Goal: Task Accomplishment & Management: Manage account settings

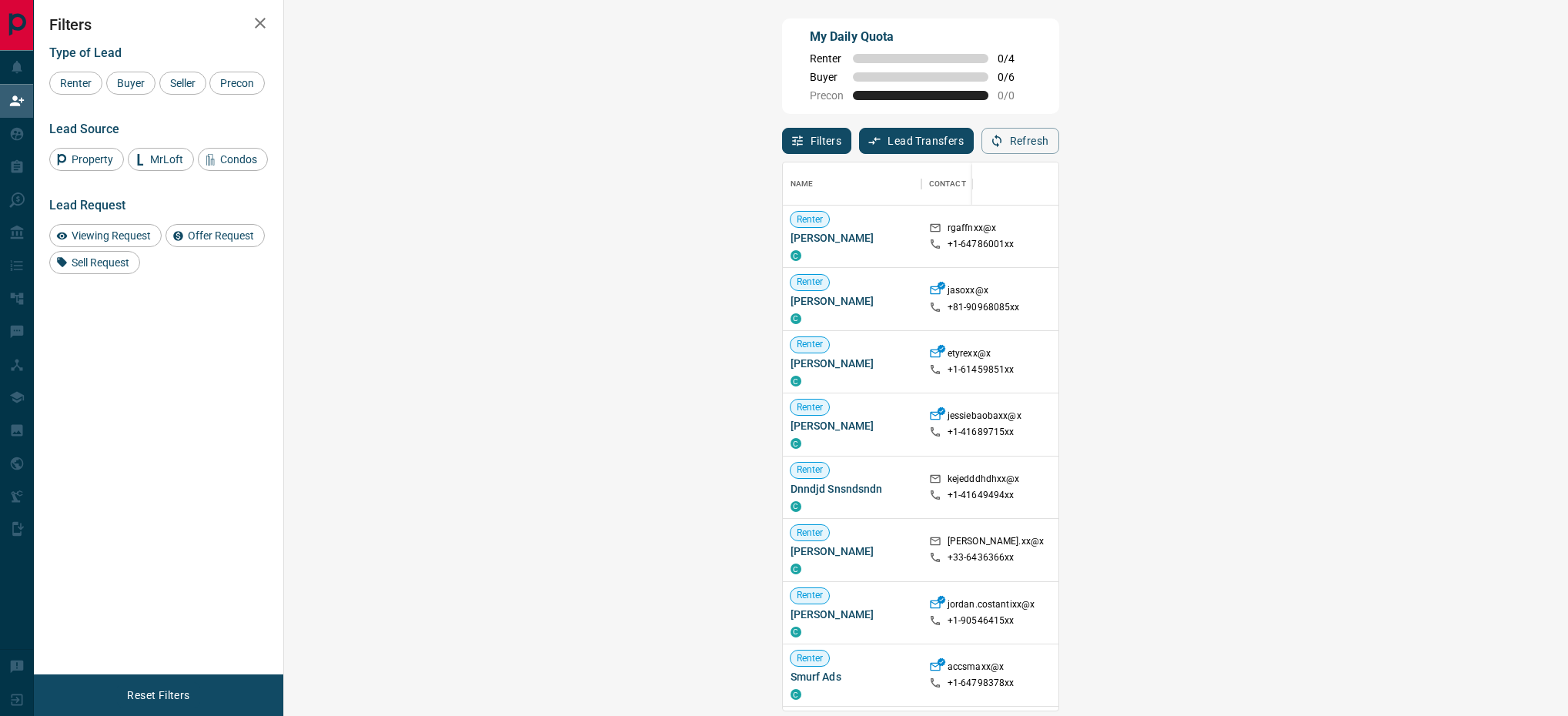
scroll to position [529, 1231]
click at [133, 83] on span "Buyer" at bounding box center [130, 83] width 39 height 13
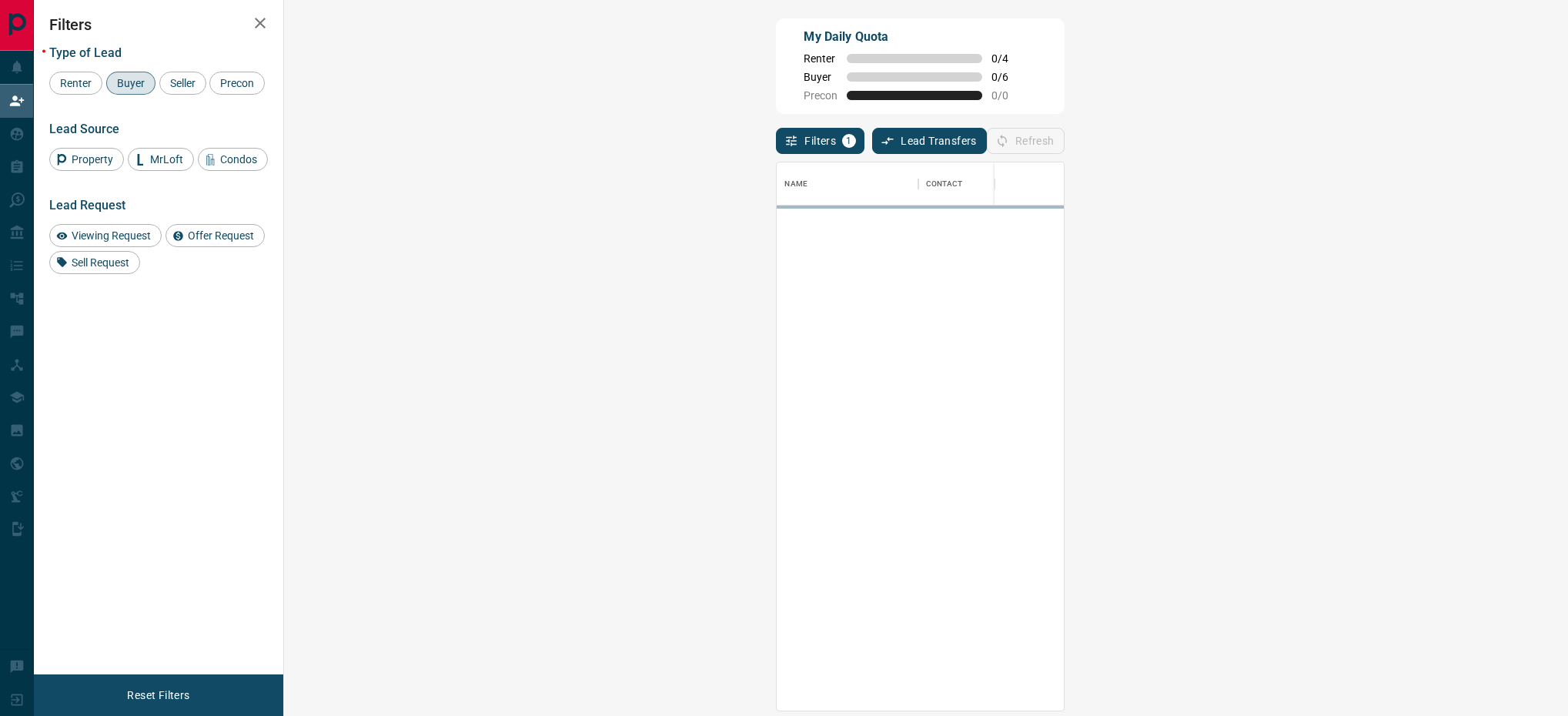
click at [1064, 144] on div "Refresh" at bounding box center [1026, 140] width 78 height 26
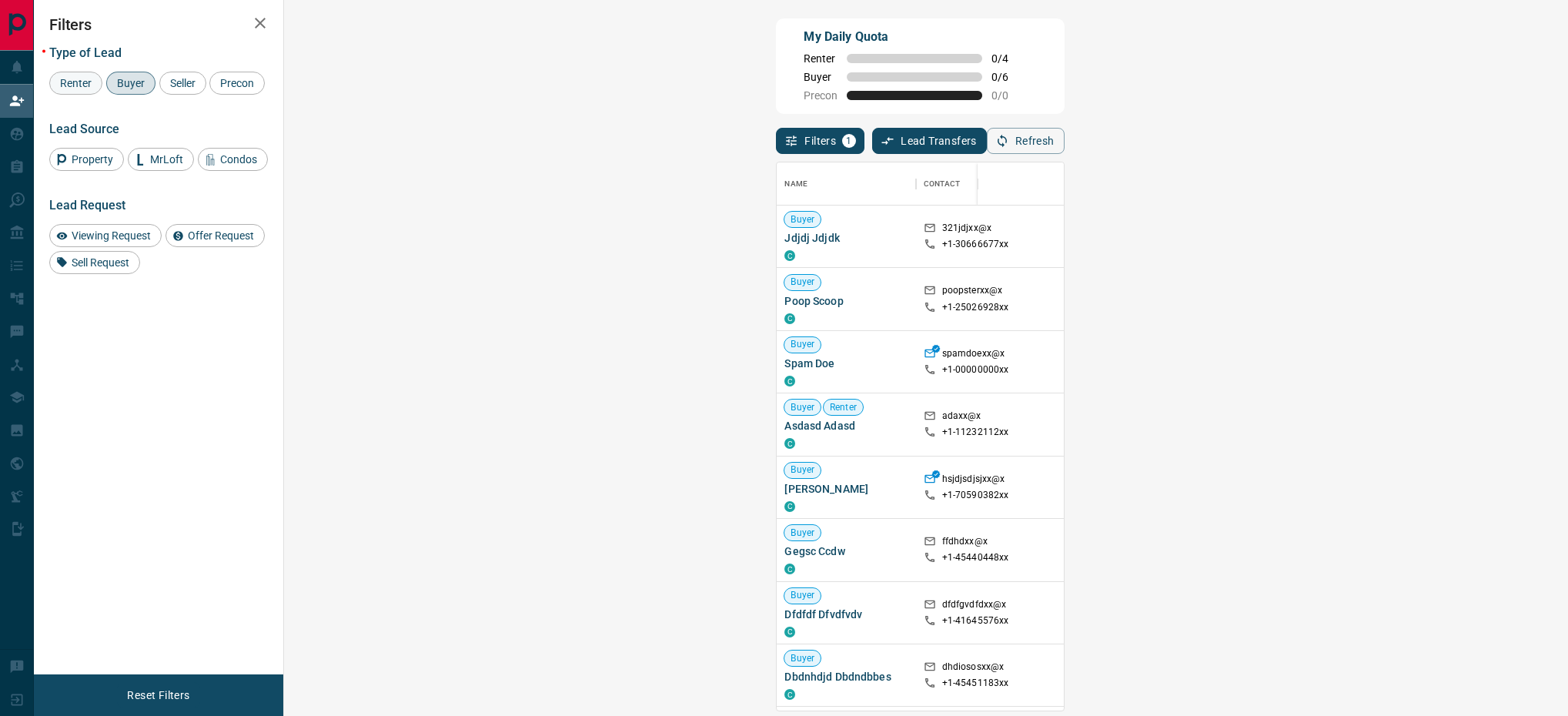
click at [62, 83] on span "Renter" at bounding box center [75, 83] width 42 height 13
click at [132, 85] on span "Buyer" at bounding box center [130, 83] width 39 height 13
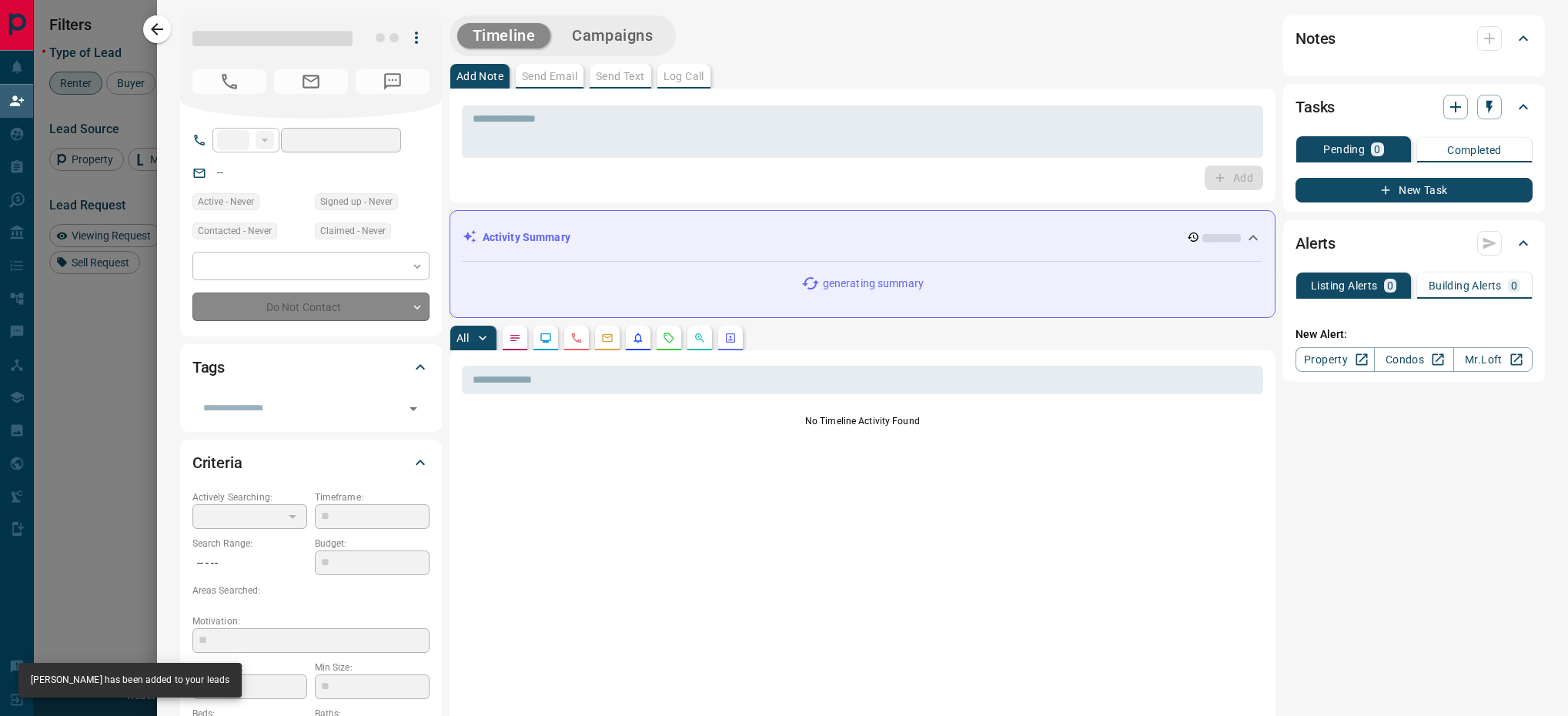
type input "**"
type input "**********"
type input "**"
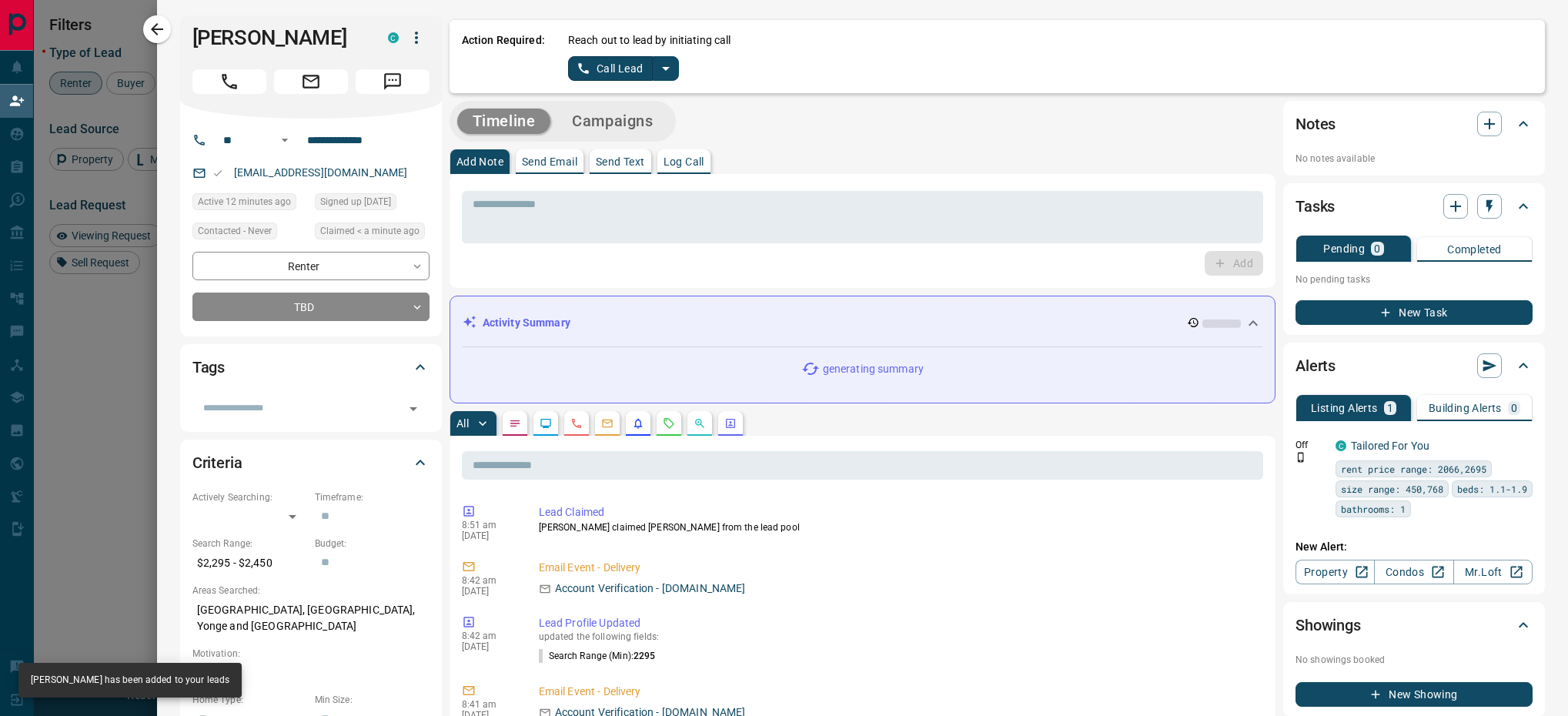
click at [665, 61] on icon "split button" at bounding box center [666, 68] width 19 height 19
click at [652, 111] on li "Log Manual Call" at bounding box center [622, 122] width 94 height 23
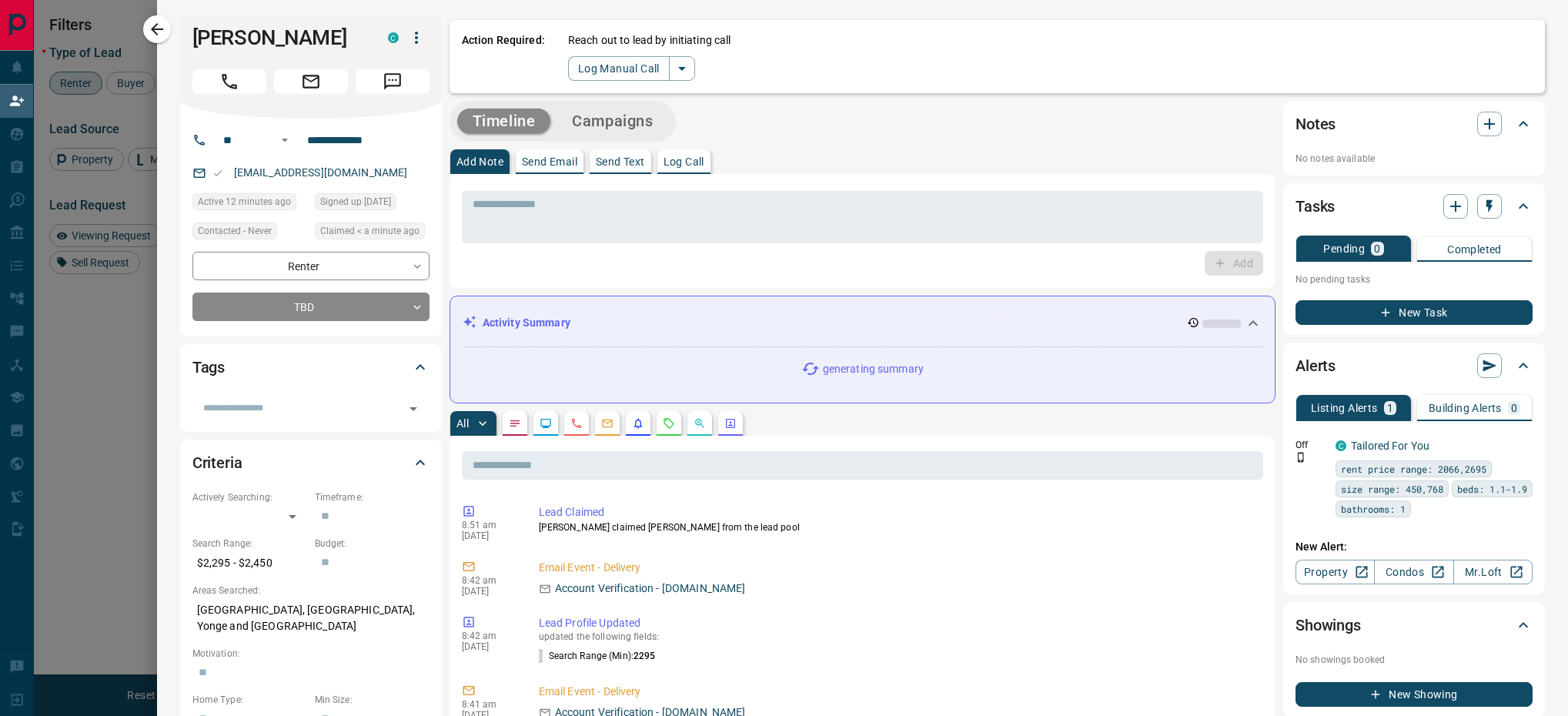
click at [686, 149] on button "Log Call" at bounding box center [683, 161] width 53 height 24
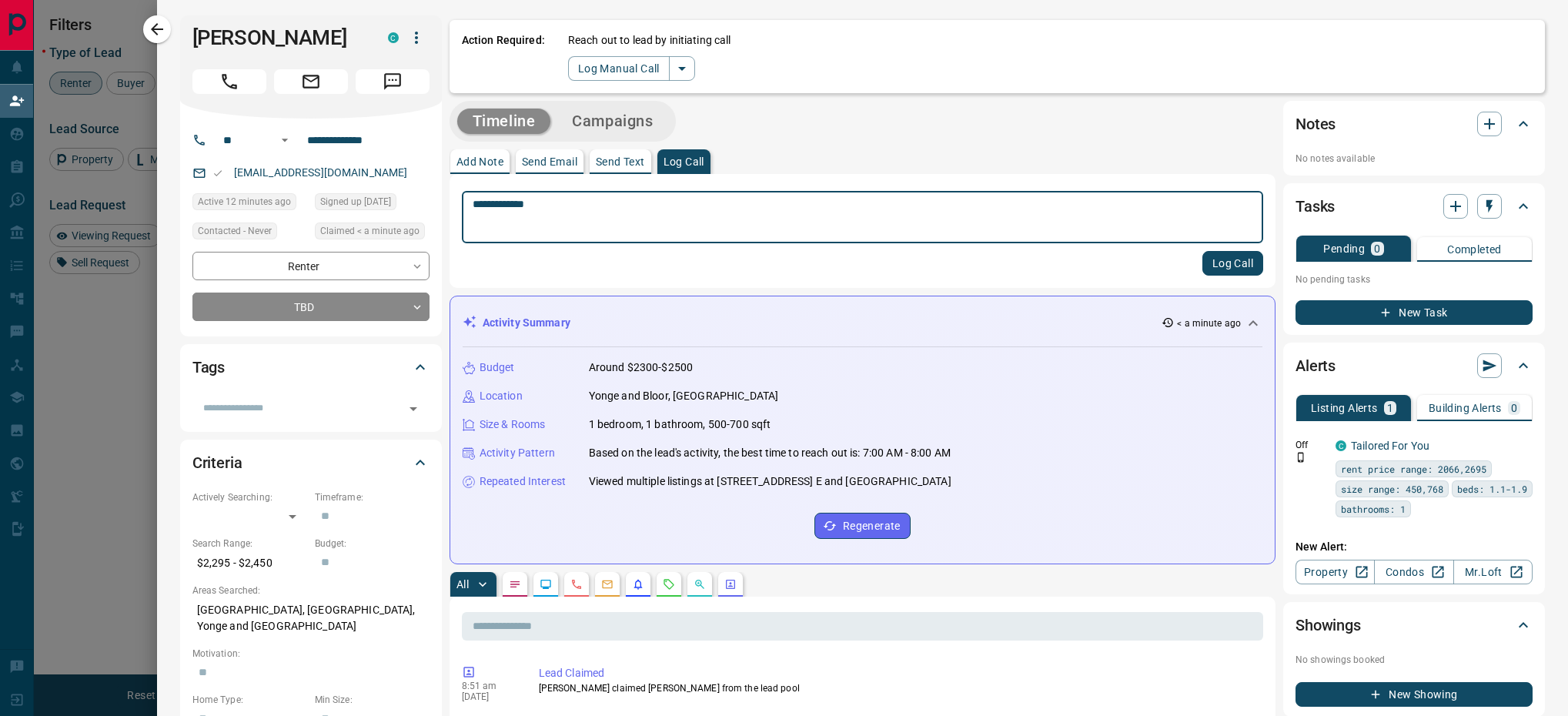
type textarea "**********"
click at [1231, 258] on button "Log Call" at bounding box center [1233, 263] width 61 height 24
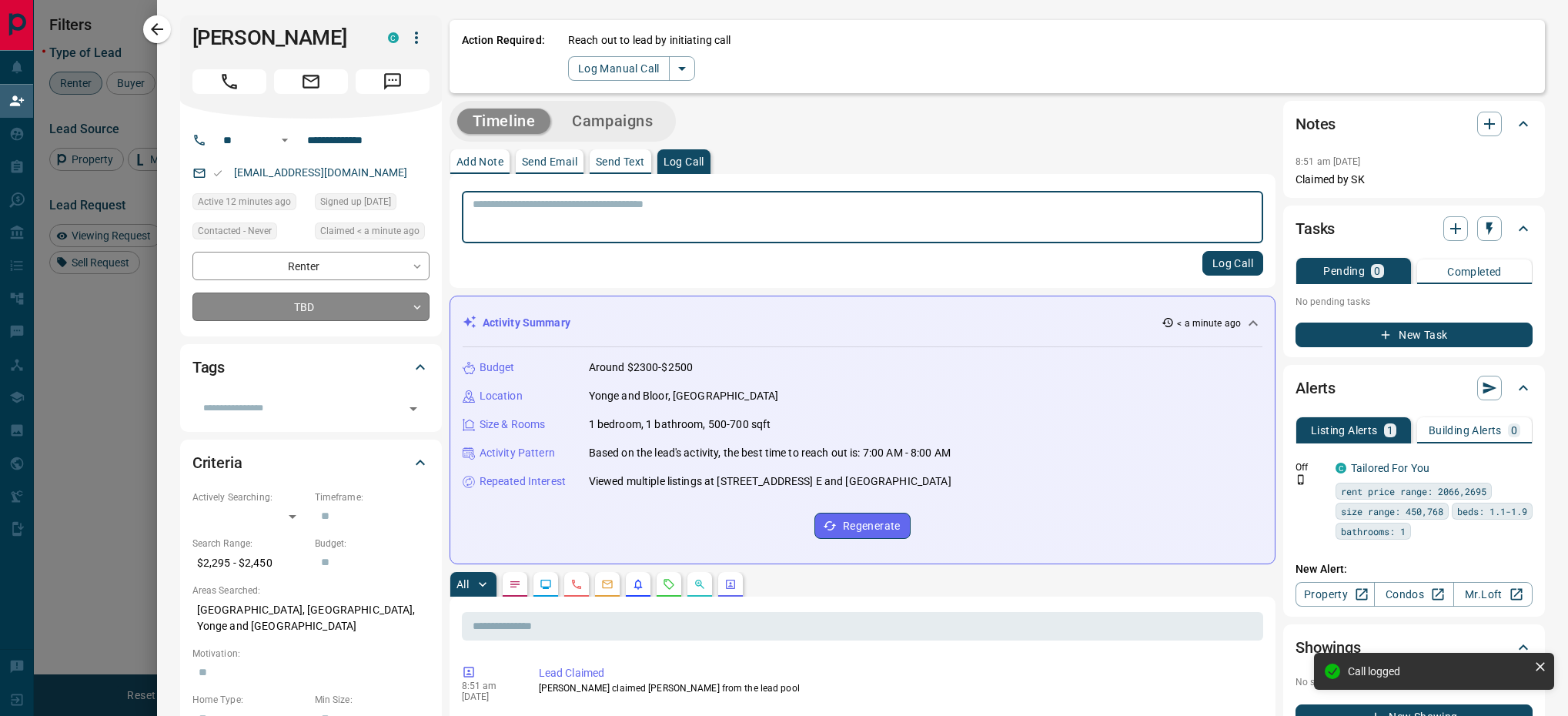
click at [371, 311] on body "Lead Transfers Claim Leads My Leads Tasks Opportunities Deals Campaigns Automat…" at bounding box center [784, 301] width 1568 height 603
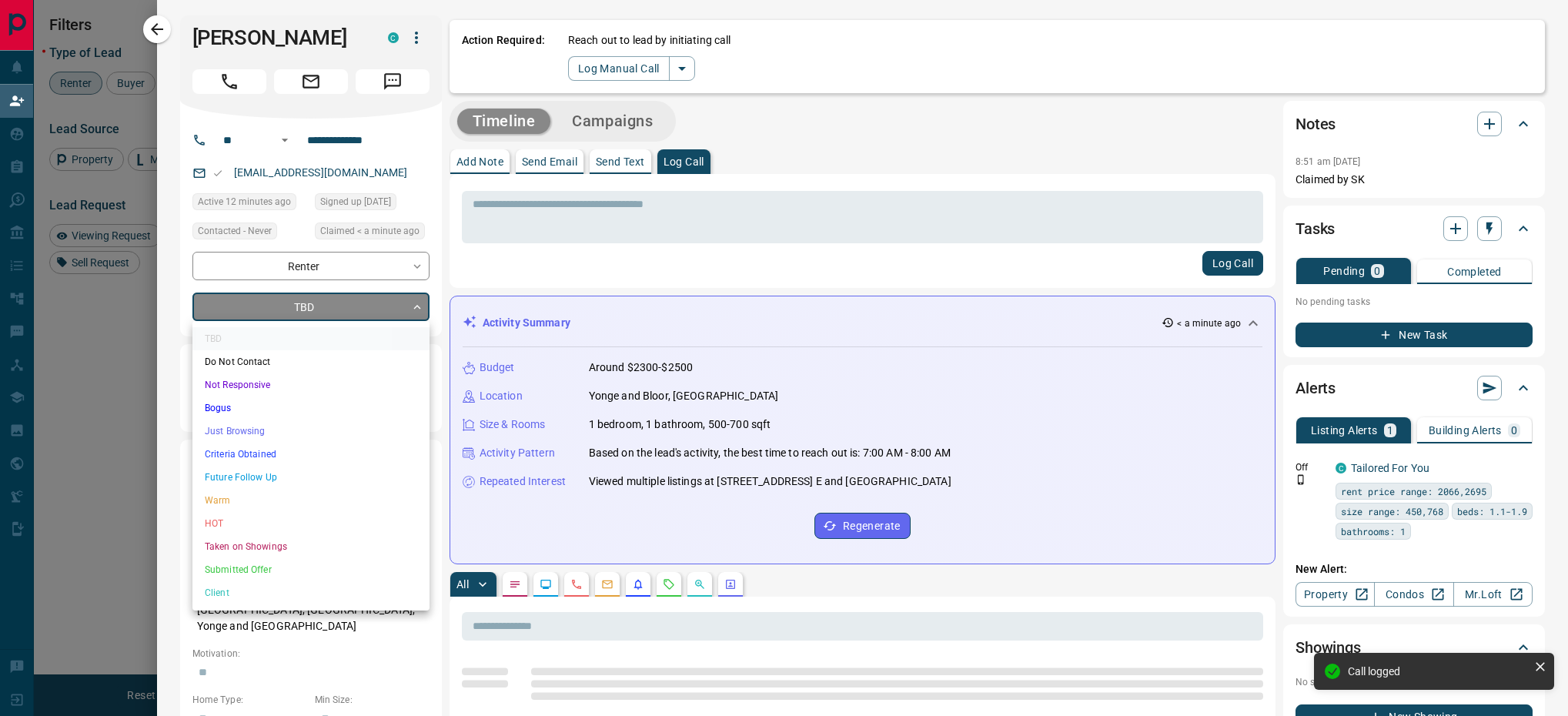
click at [302, 462] on li "Criteria Obtained" at bounding box center [311, 454] width 237 height 23
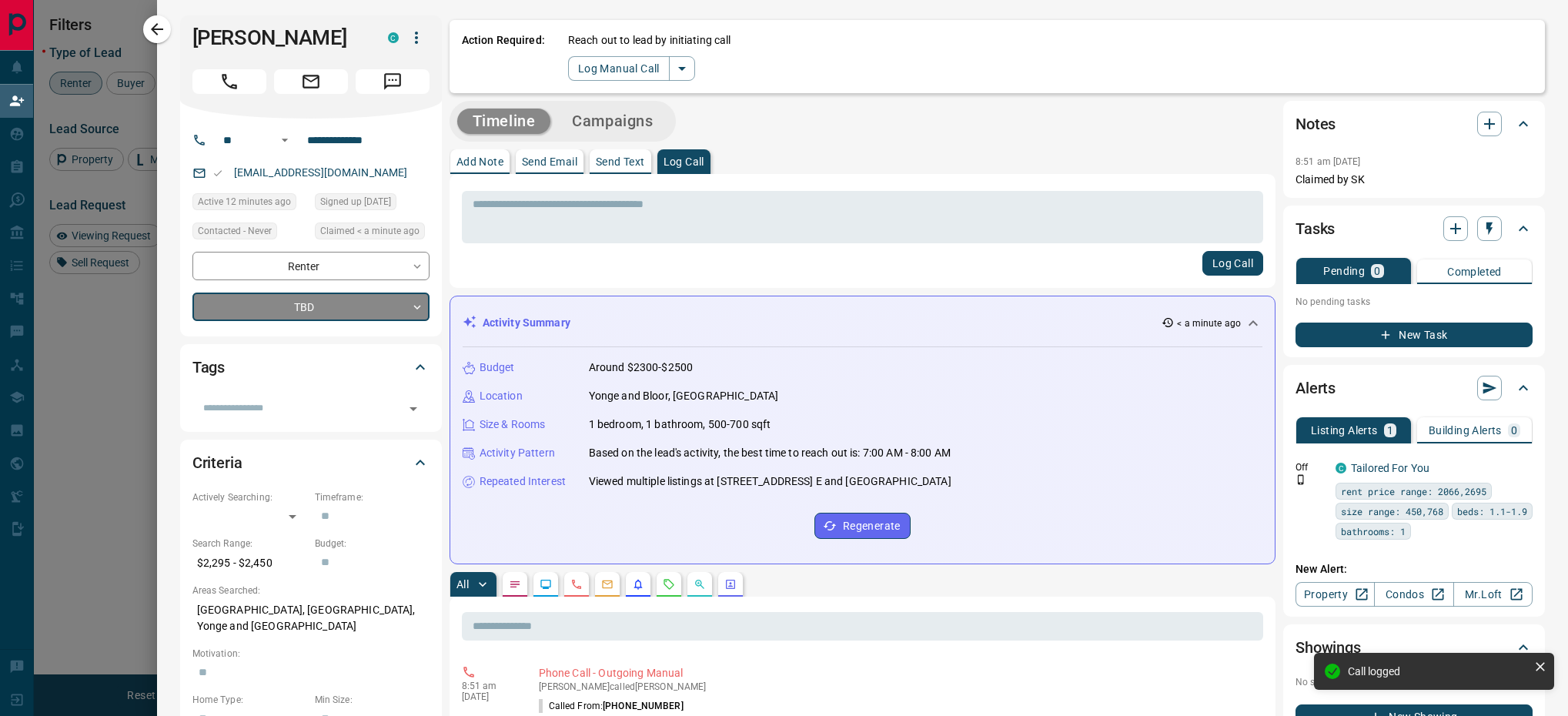
type input "*"
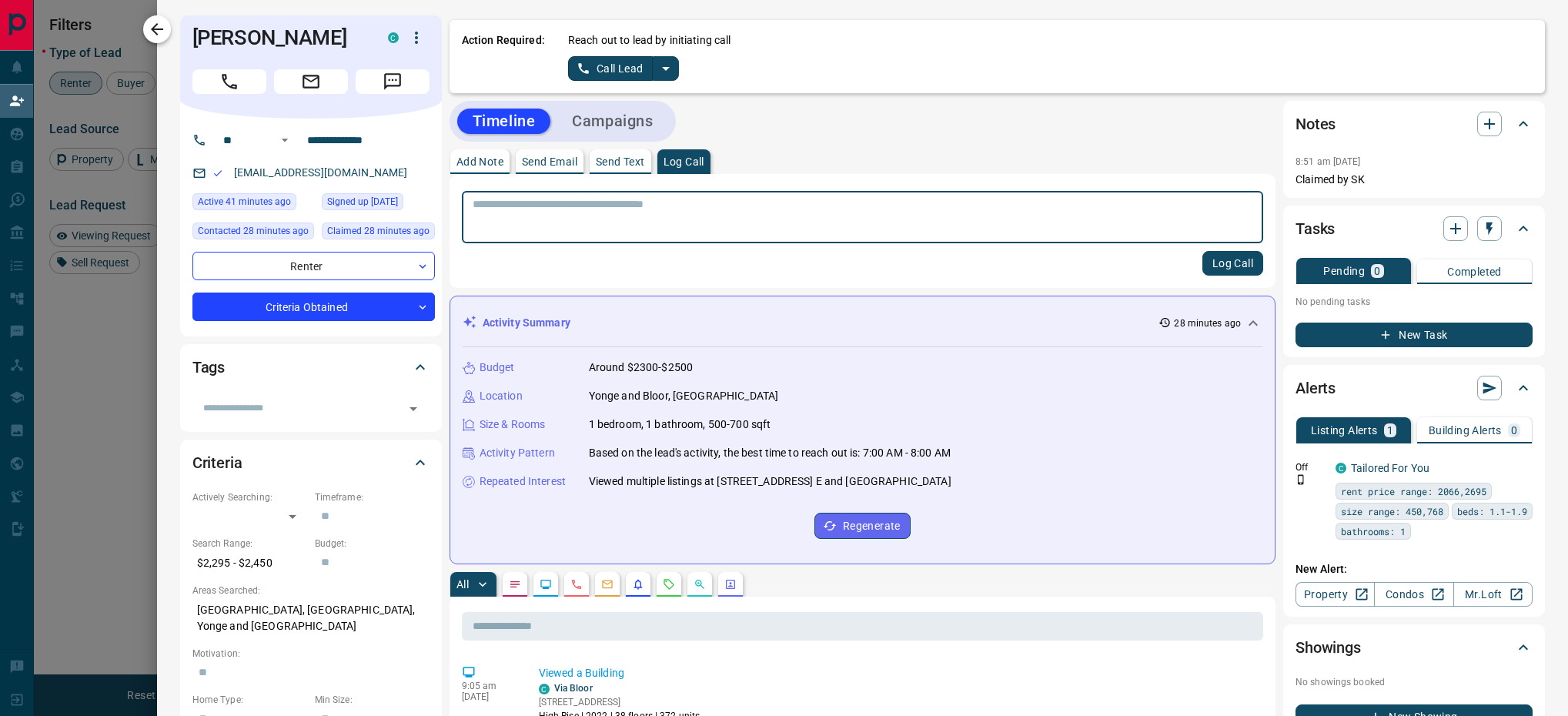
click at [158, 23] on icon "button" at bounding box center [157, 29] width 19 height 19
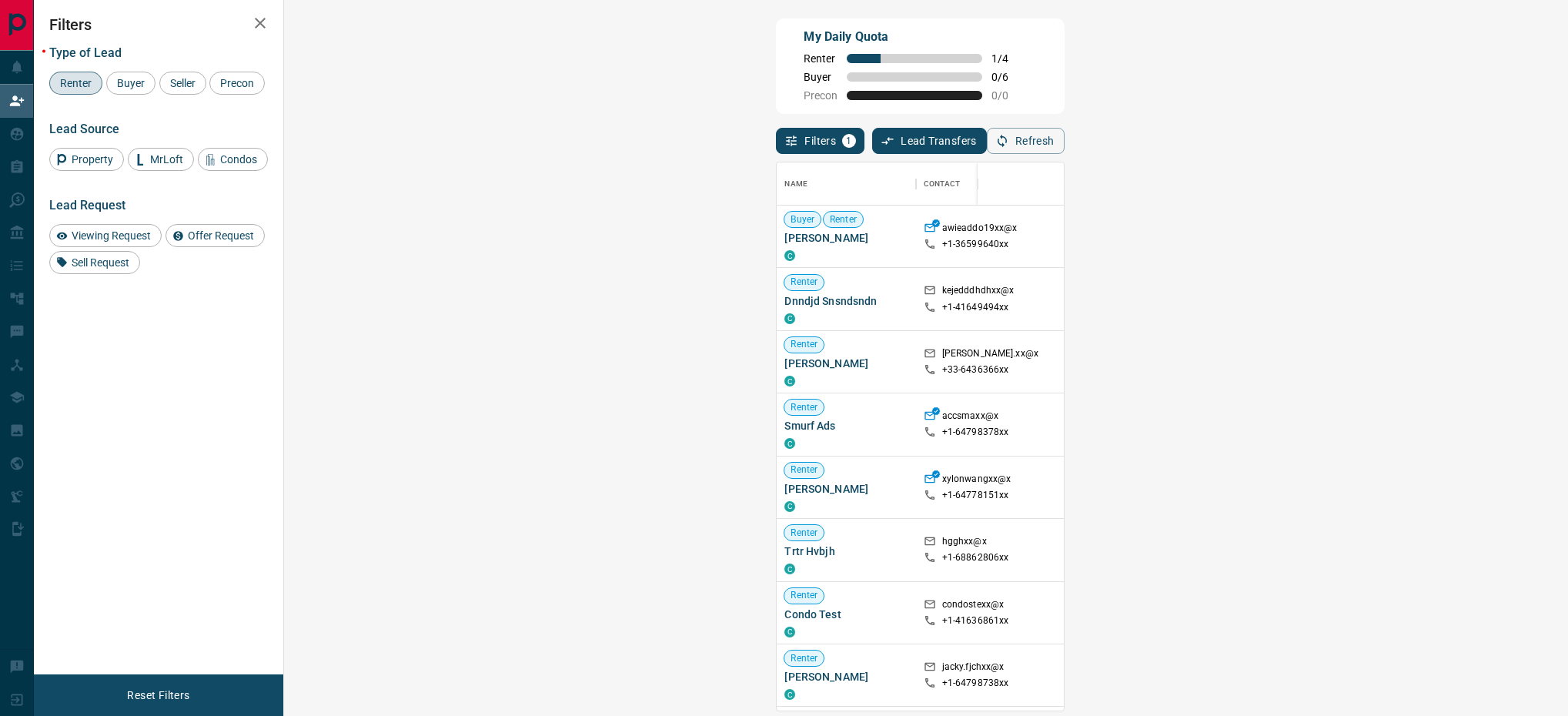
click at [81, 81] on span "Renter" at bounding box center [75, 83] width 42 height 13
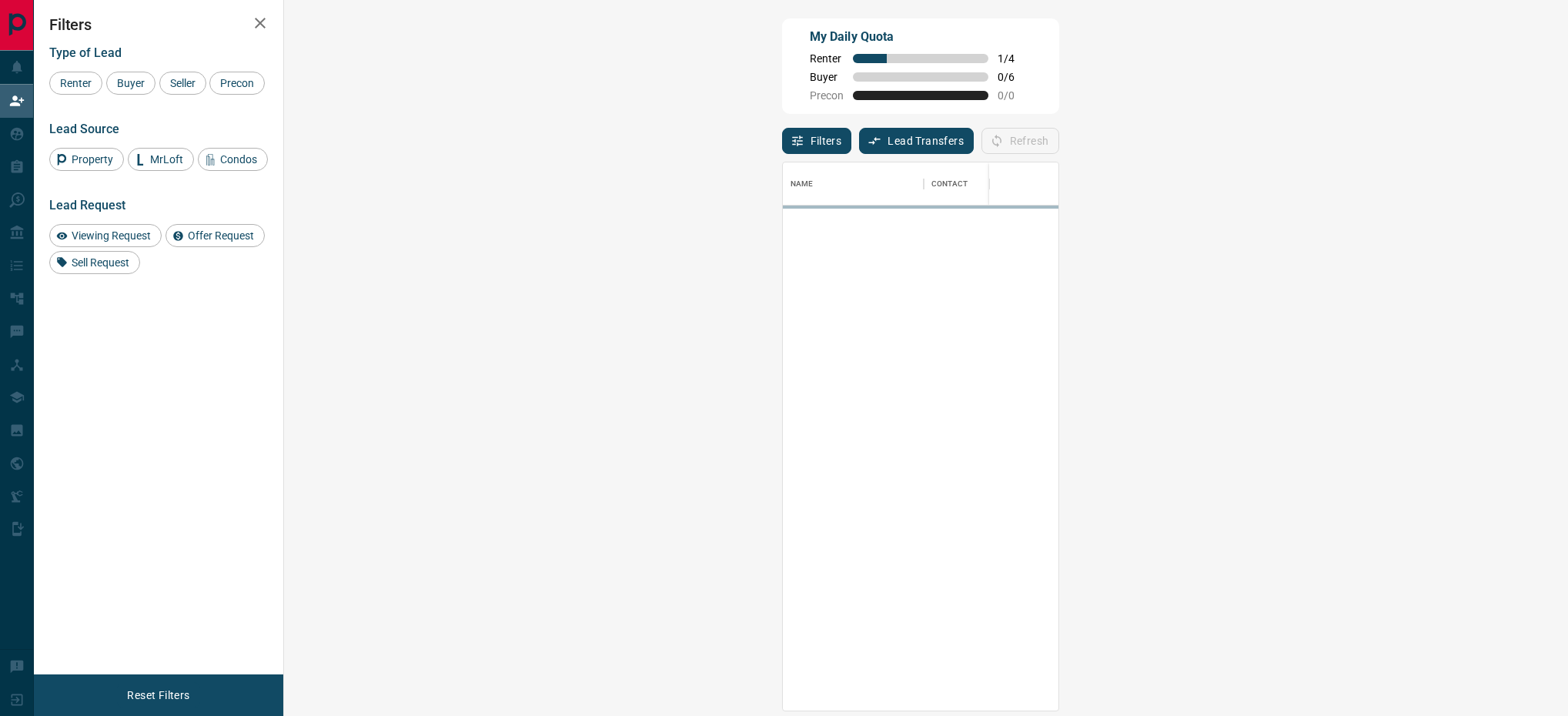
click at [1059, 153] on div "Refresh" at bounding box center [1021, 140] width 78 height 26
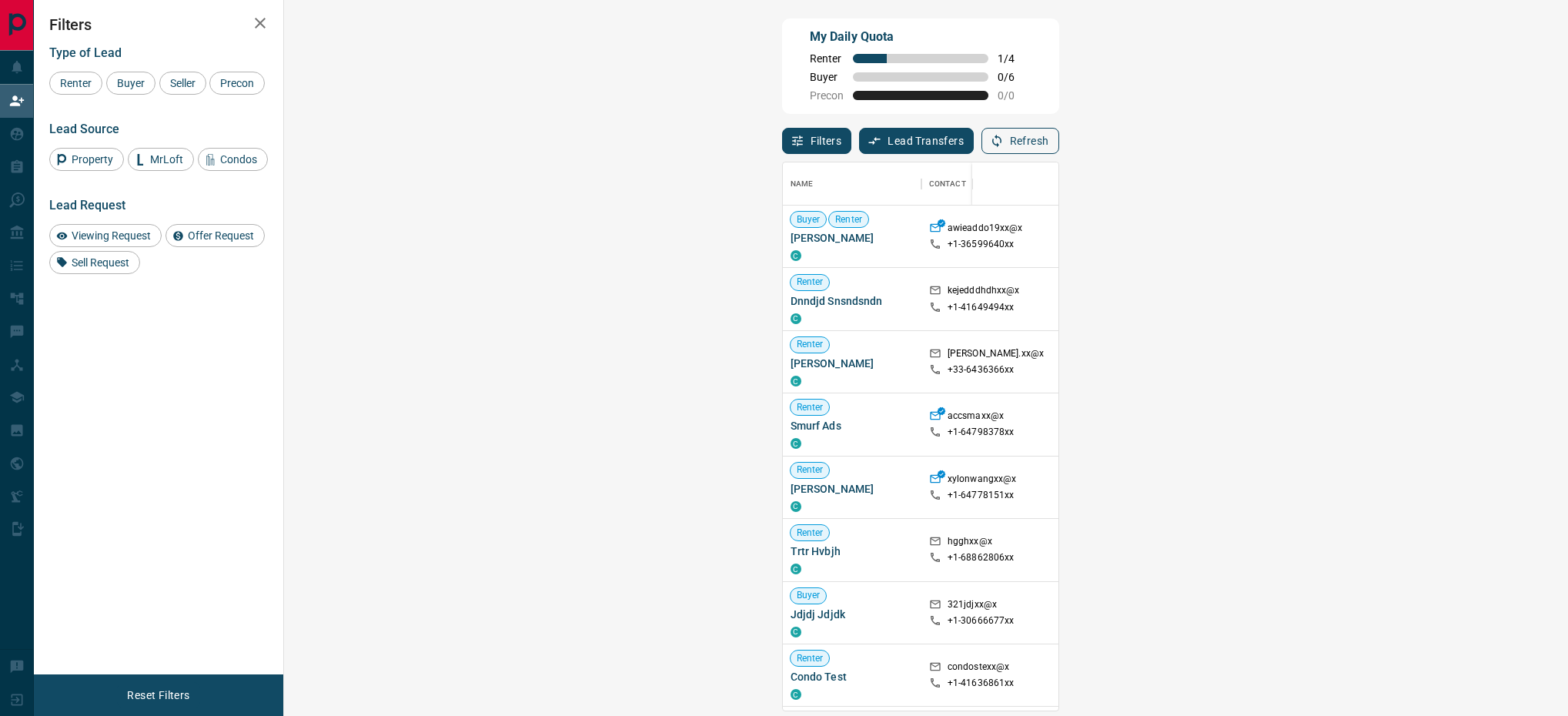
click at [1003, 146] on icon "button" at bounding box center [996, 140] width 13 height 13
click at [1059, 142] on button "Refresh" at bounding box center [1021, 140] width 78 height 26
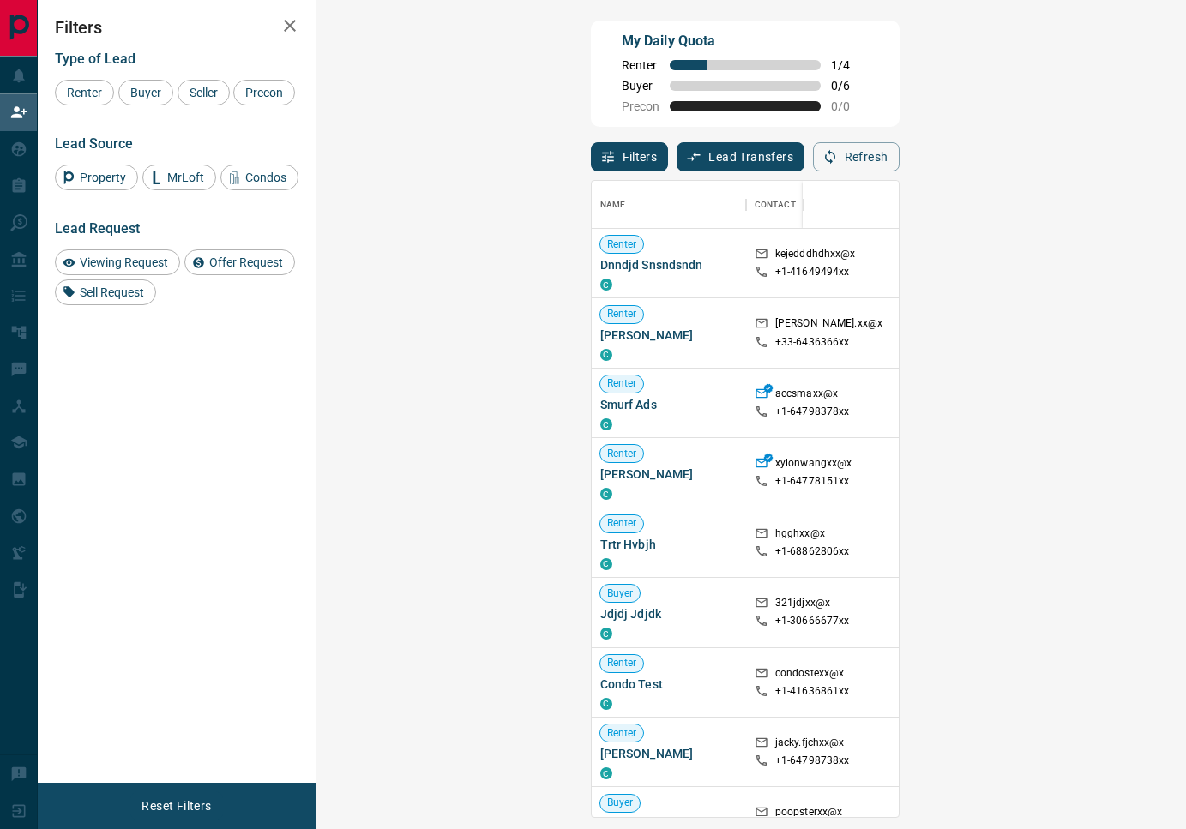
scroll to position [616, 811]
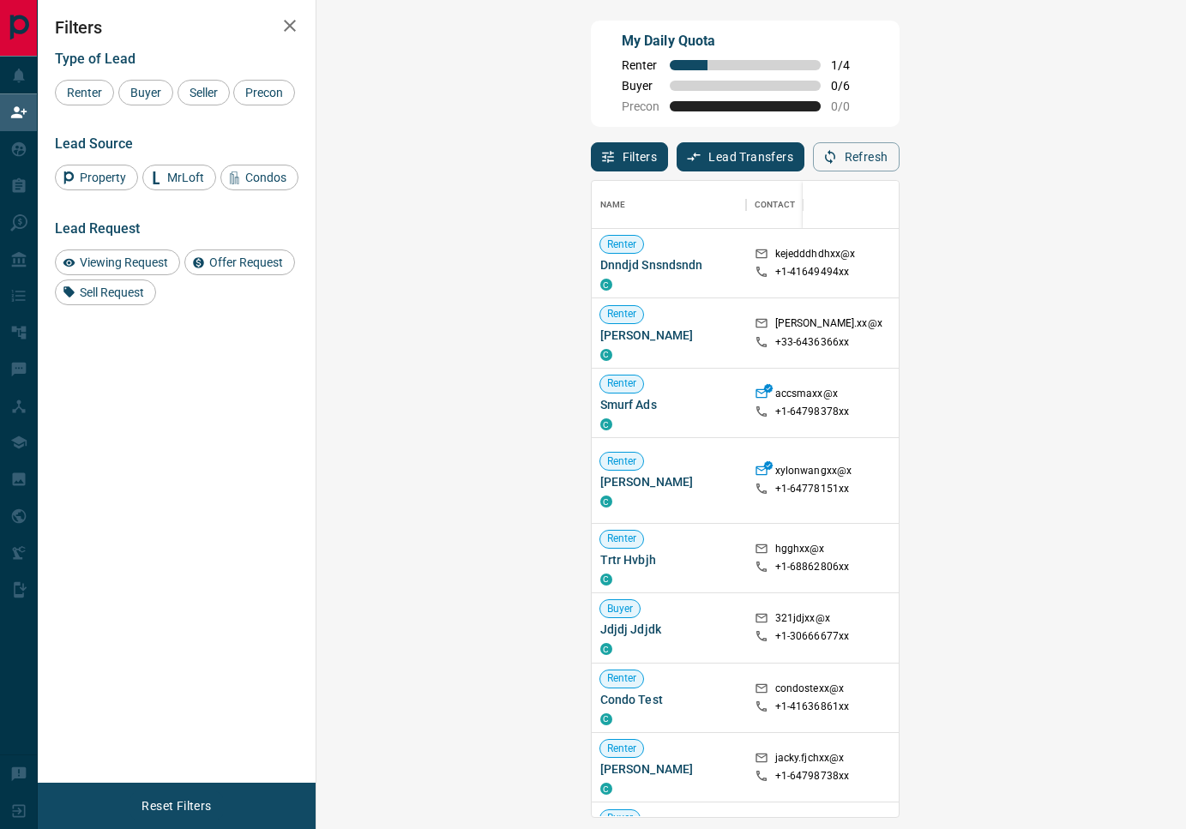
click at [217, 636] on div "Filters Type of Lead Renter Buyer Seller Precon Lead Source Property MrLoft Con…" at bounding box center [177, 391] width 278 height 783
click at [288, 31] on icon "button" at bounding box center [290, 25] width 21 height 21
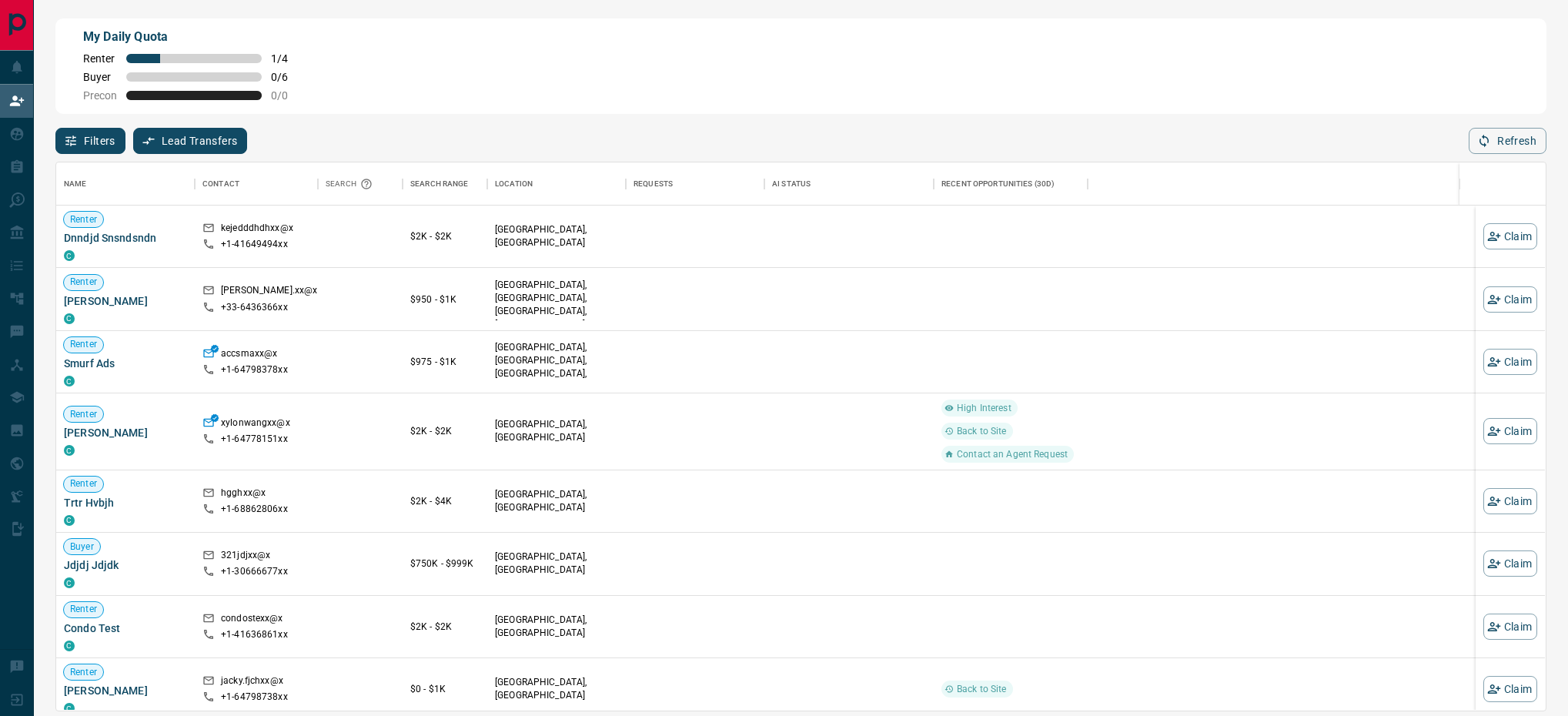
scroll to position [529, 1472]
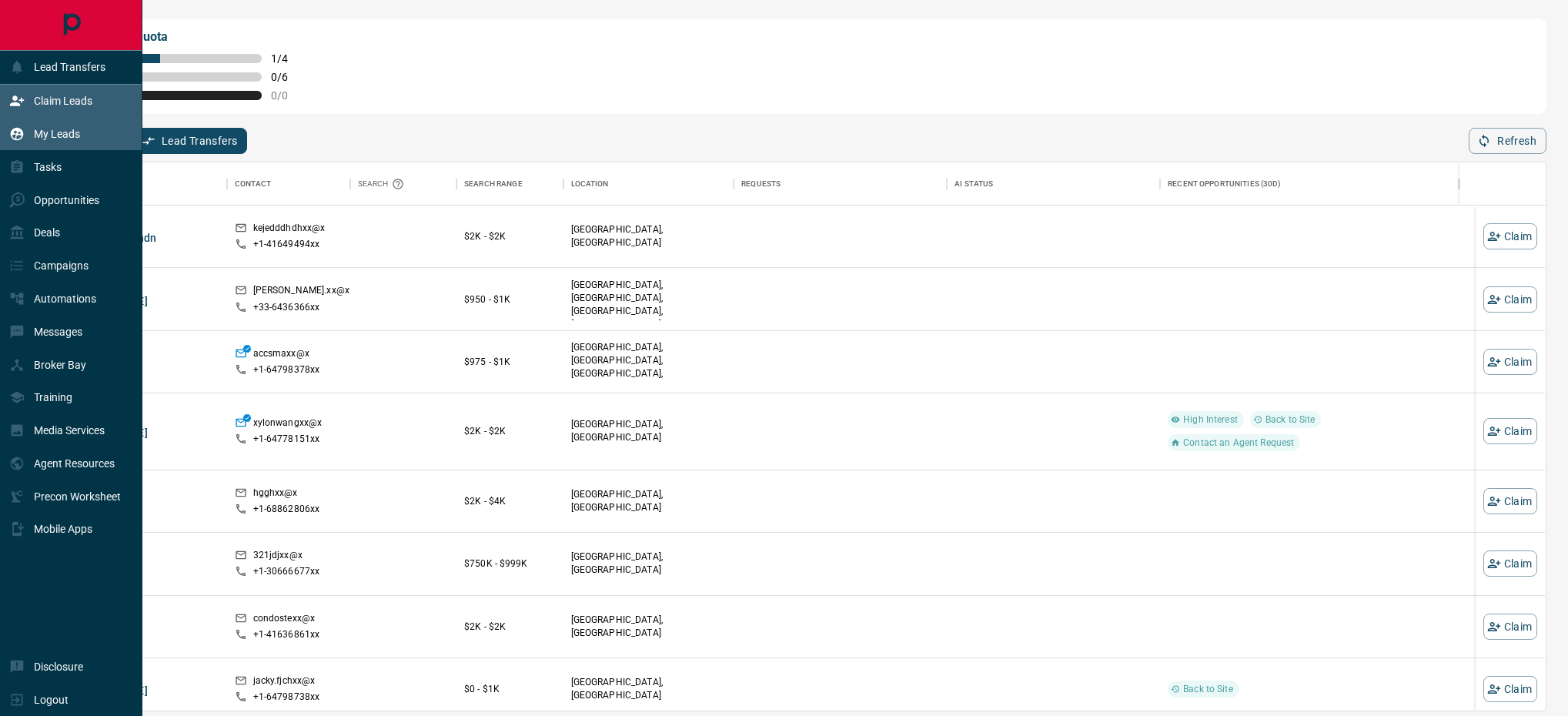
click at [51, 140] on p "My Leads" at bounding box center [57, 134] width 46 height 13
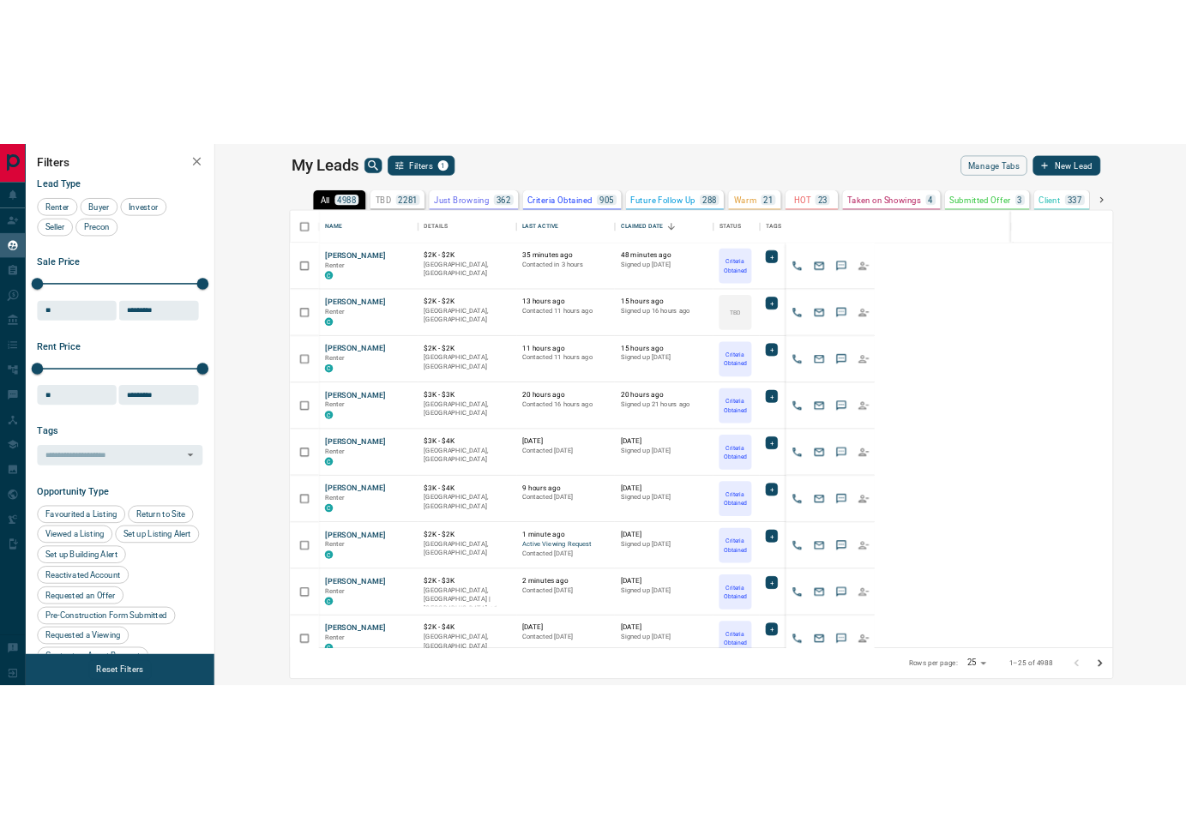
scroll to position [654, 842]
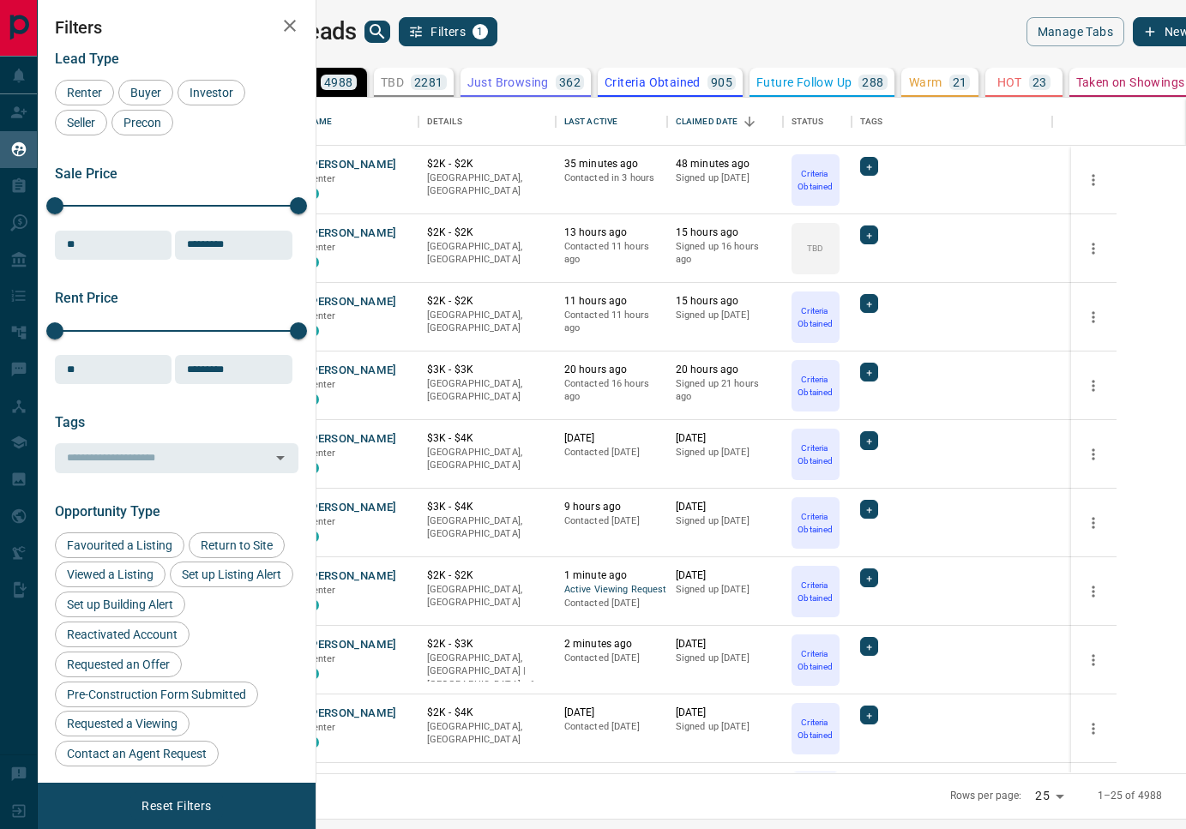
click at [384, 27] on icon "search button" at bounding box center [377, 31] width 15 height 15
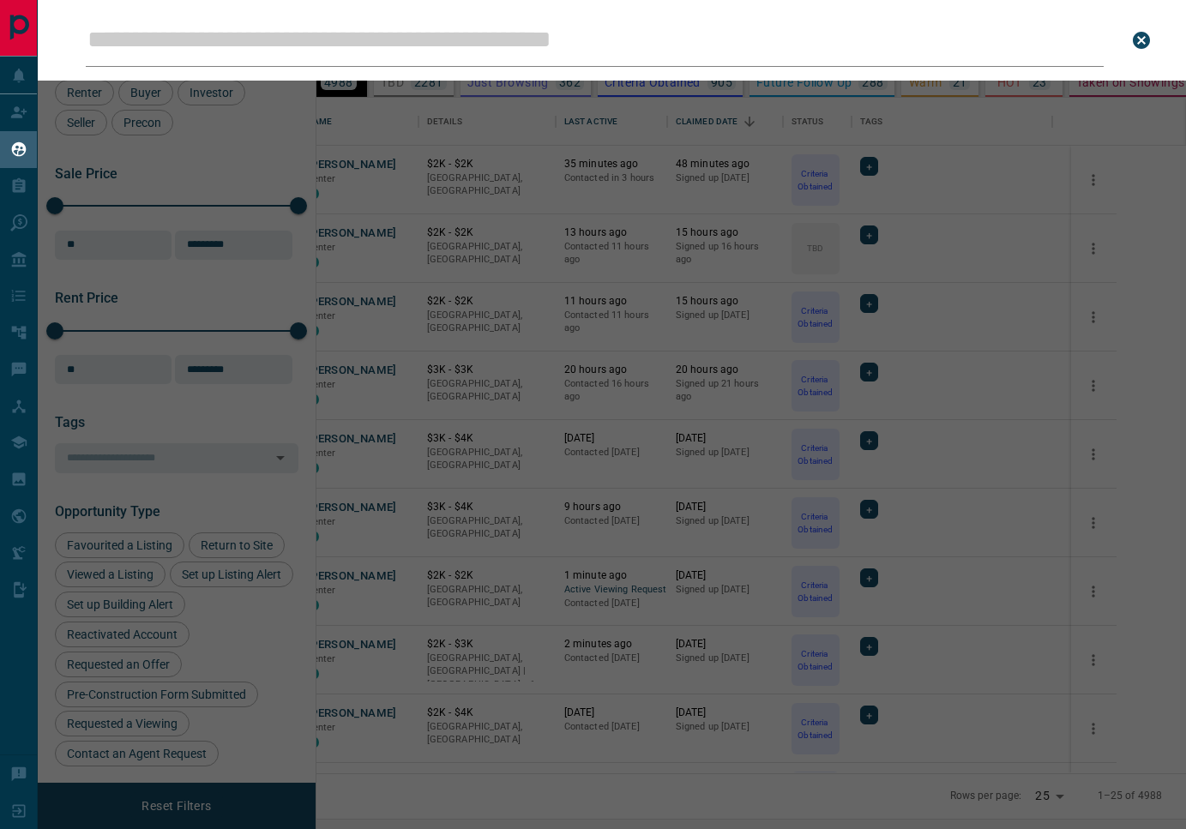
click at [317, 39] on input "Leads Search Bar" at bounding box center [595, 40] width 1018 height 53
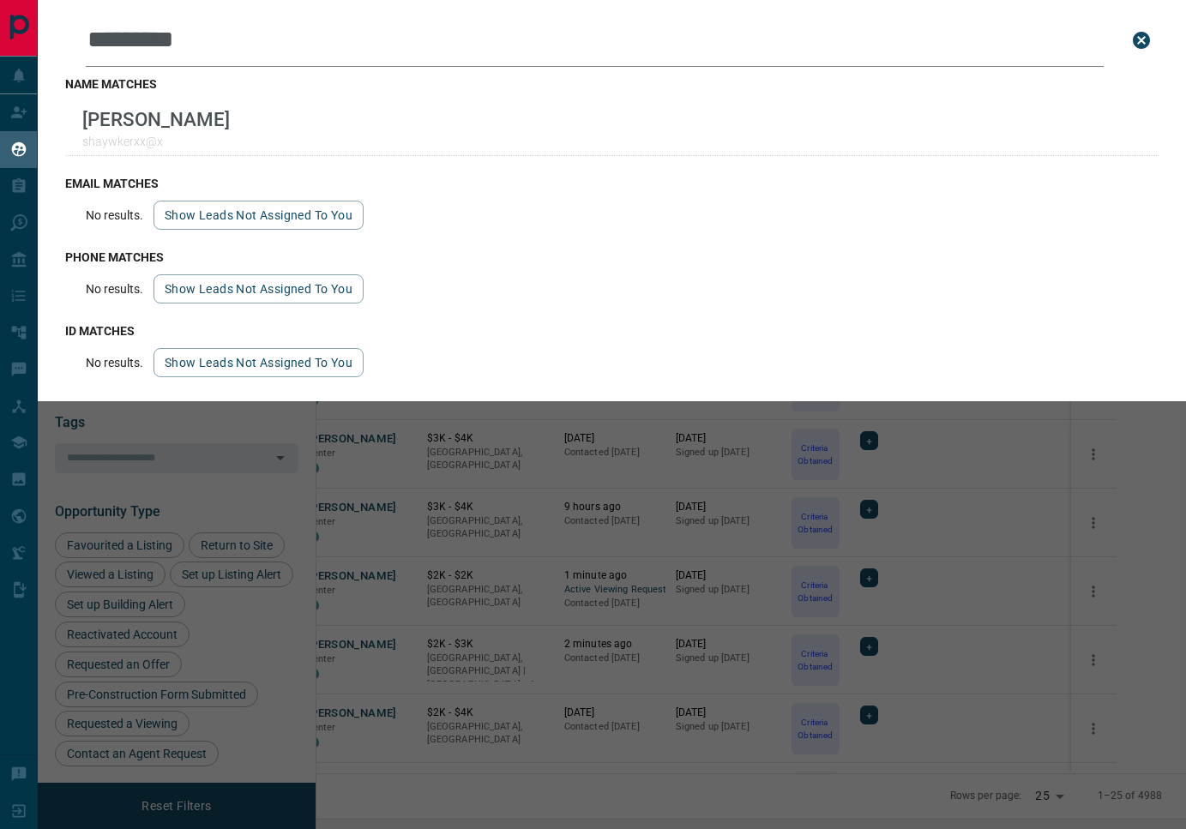
type input "**********"
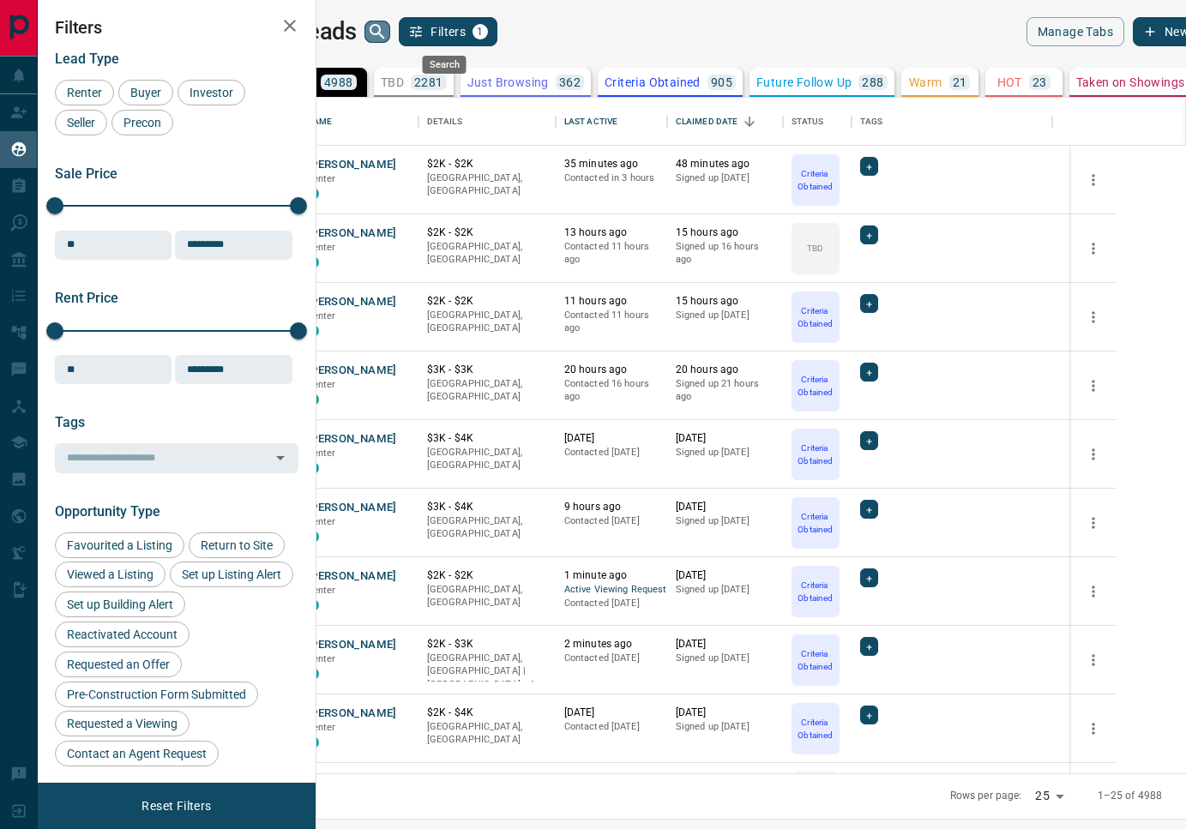
click at [384, 32] on icon "search button" at bounding box center [377, 31] width 15 height 15
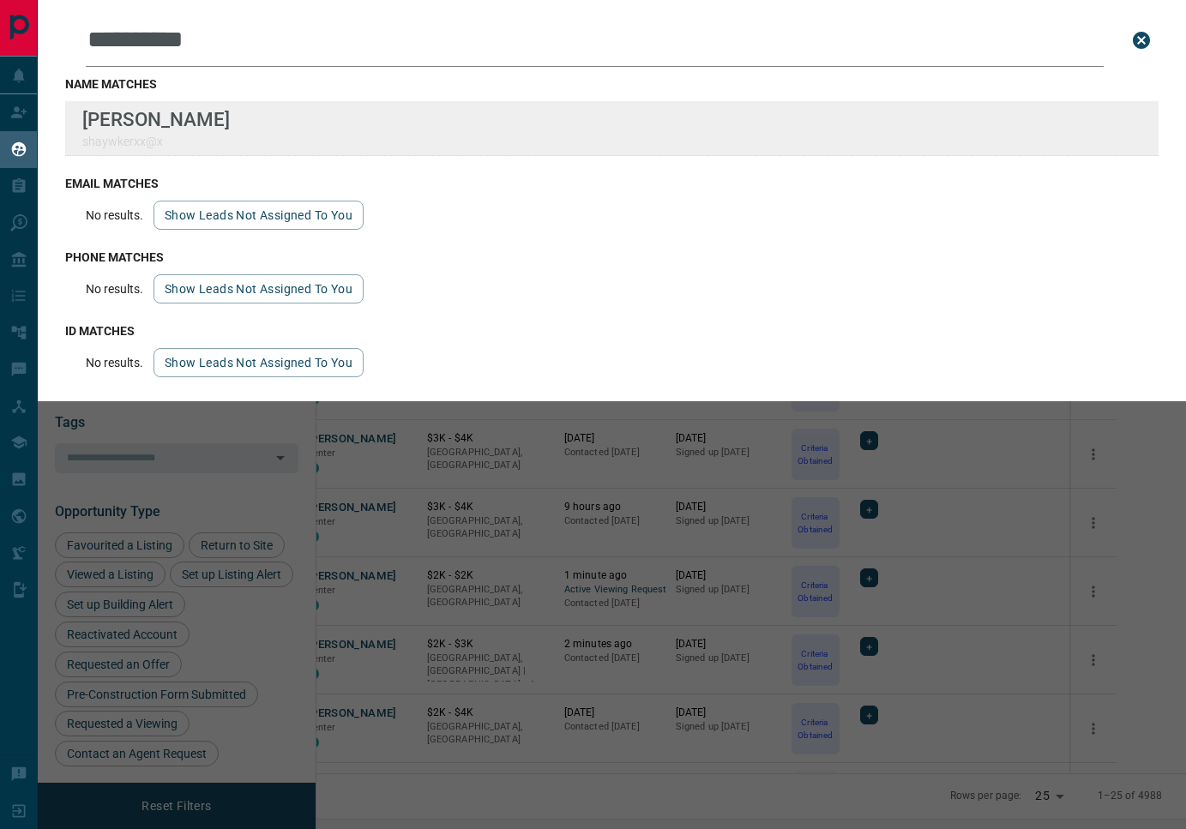
type input "**********"
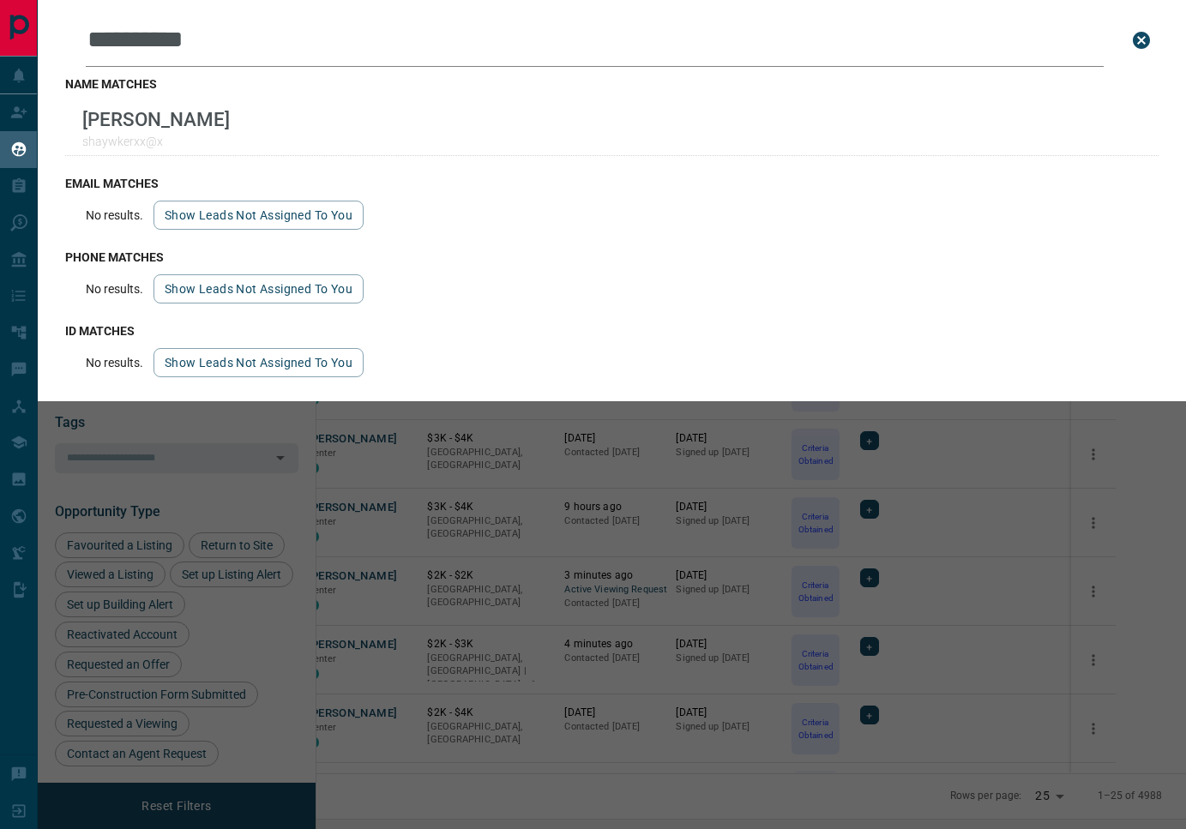
drag, startPoint x: 109, startPoint y: 44, endPoint x: 95, endPoint y: 42, distance: 13.8
click at [95, 42] on input "**********" at bounding box center [595, 40] width 1018 height 53
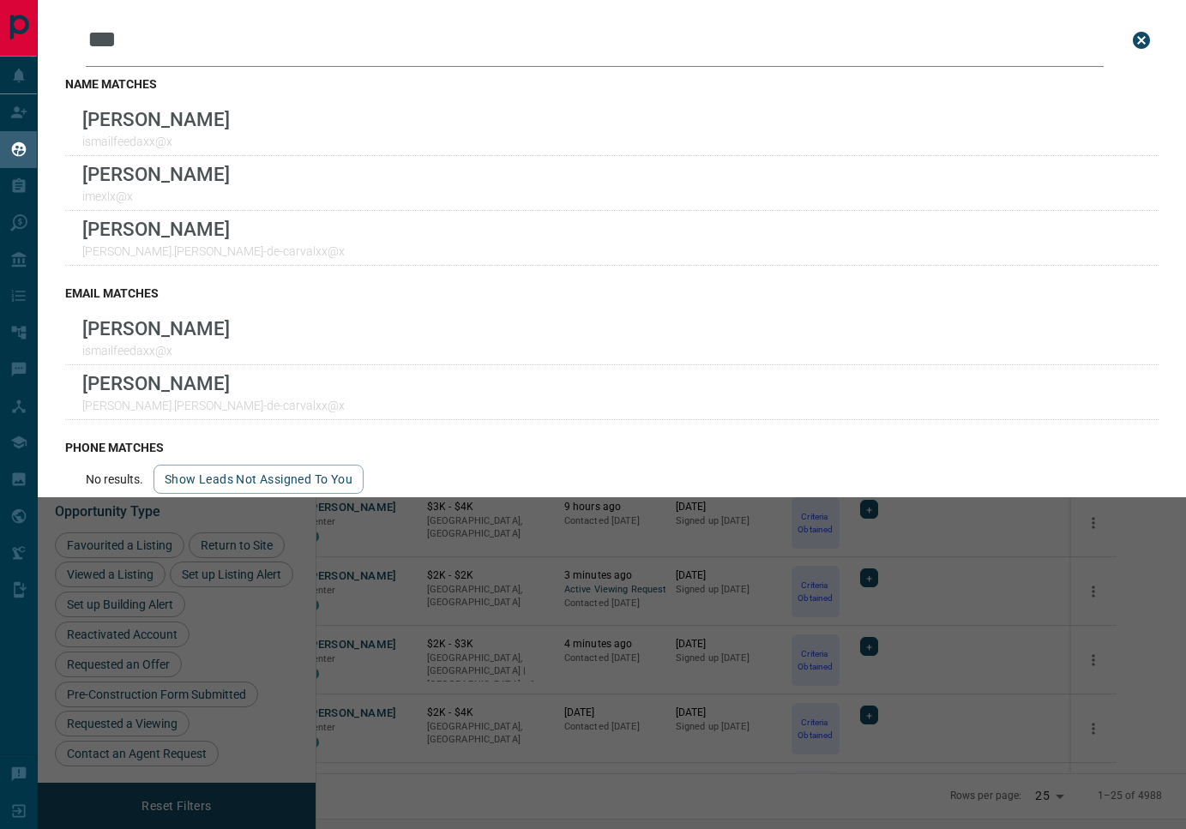
type input "***"
click at [263, 28] on input "***" at bounding box center [595, 40] width 1018 height 53
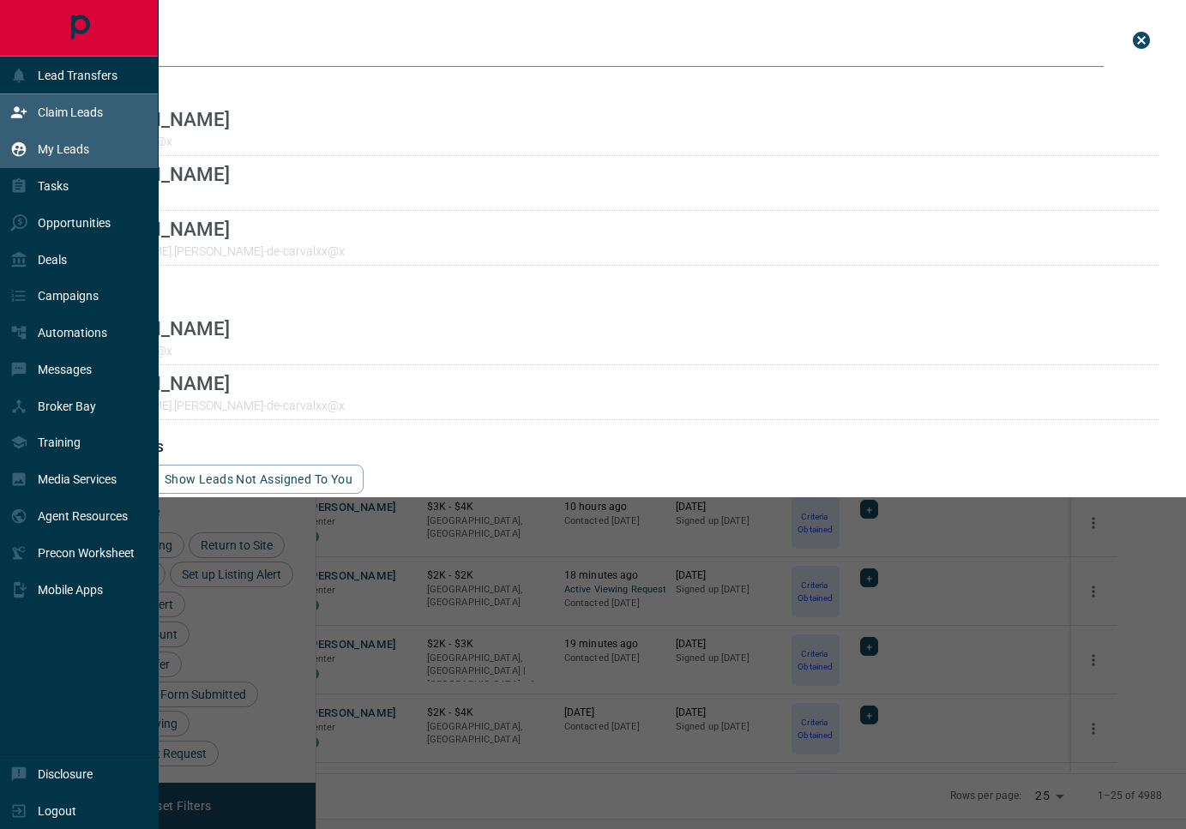
click at [23, 131] on div "Claim Leads" at bounding box center [79, 112] width 159 height 37
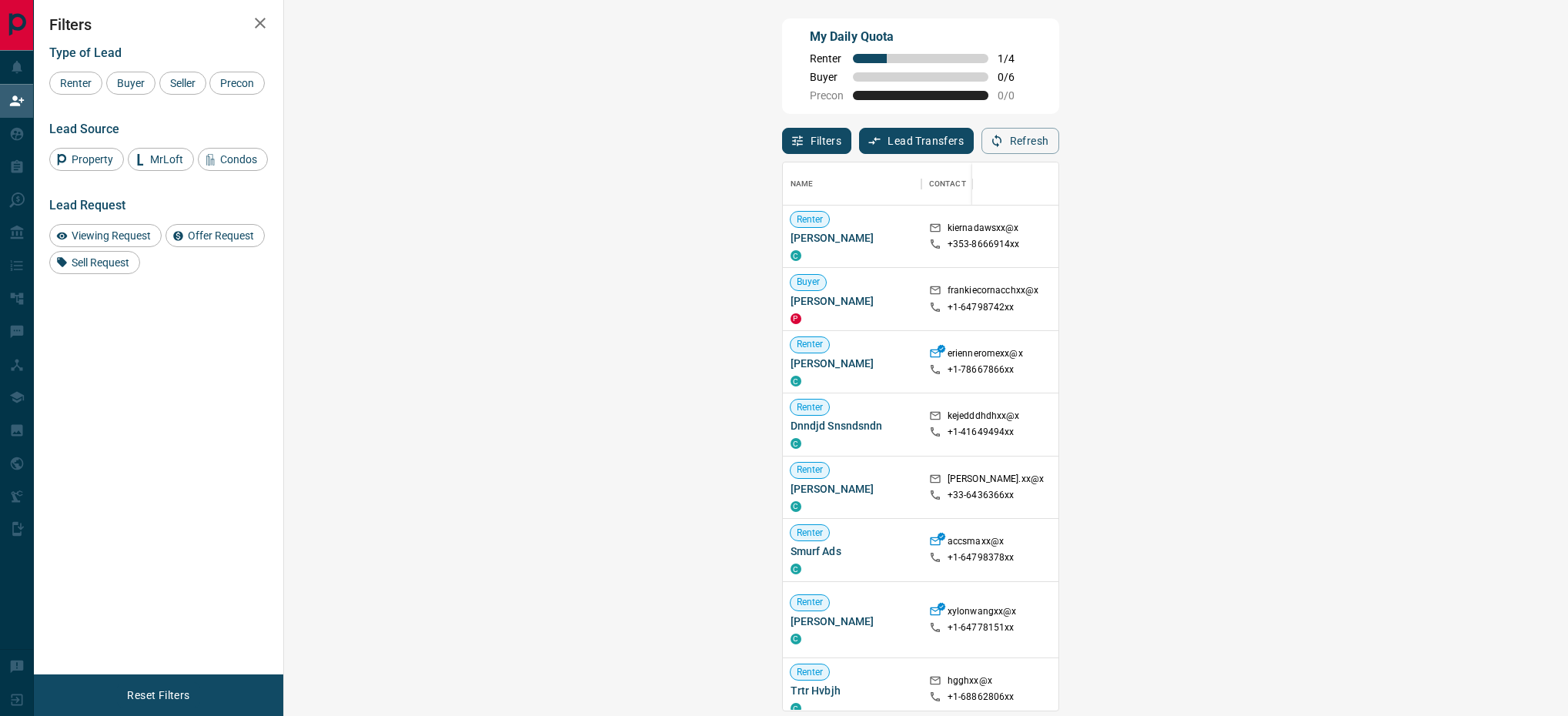
scroll to position [529, 1231]
click at [1059, 134] on button "Refresh" at bounding box center [1021, 140] width 78 height 26
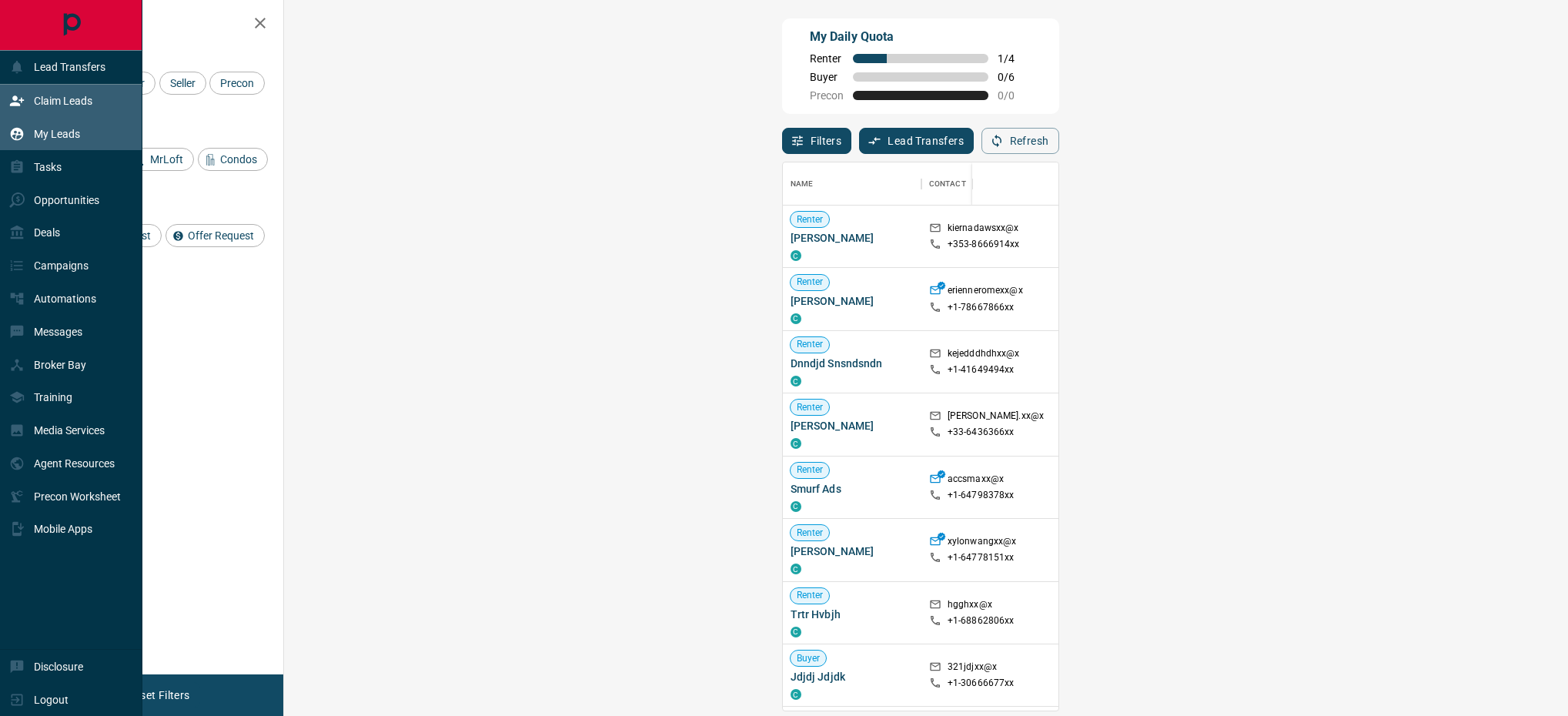
click at [23, 132] on icon at bounding box center [16, 134] width 15 height 15
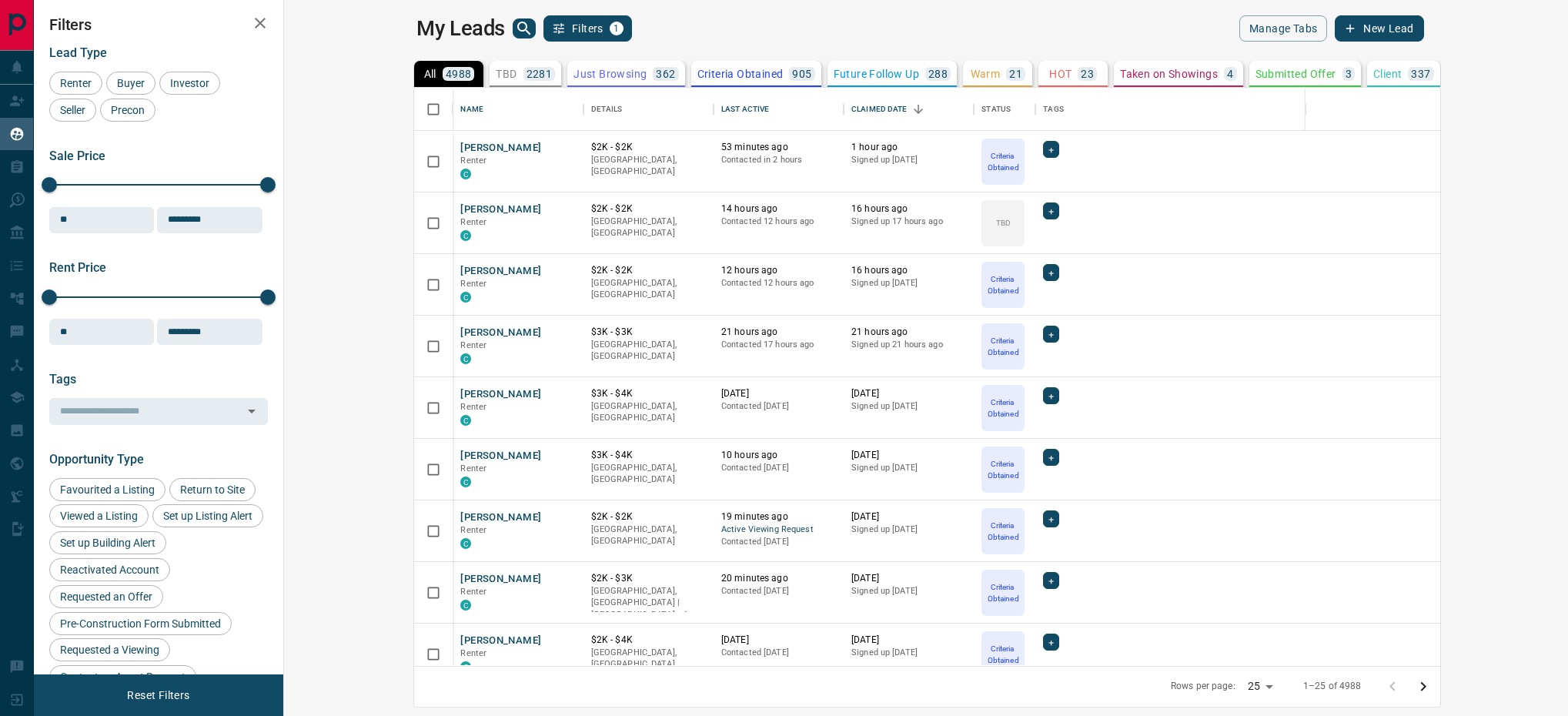
scroll to position [559, 1259]
click at [515, 21] on icon "search button" at bounding box center [524, 28] width 19 height 19
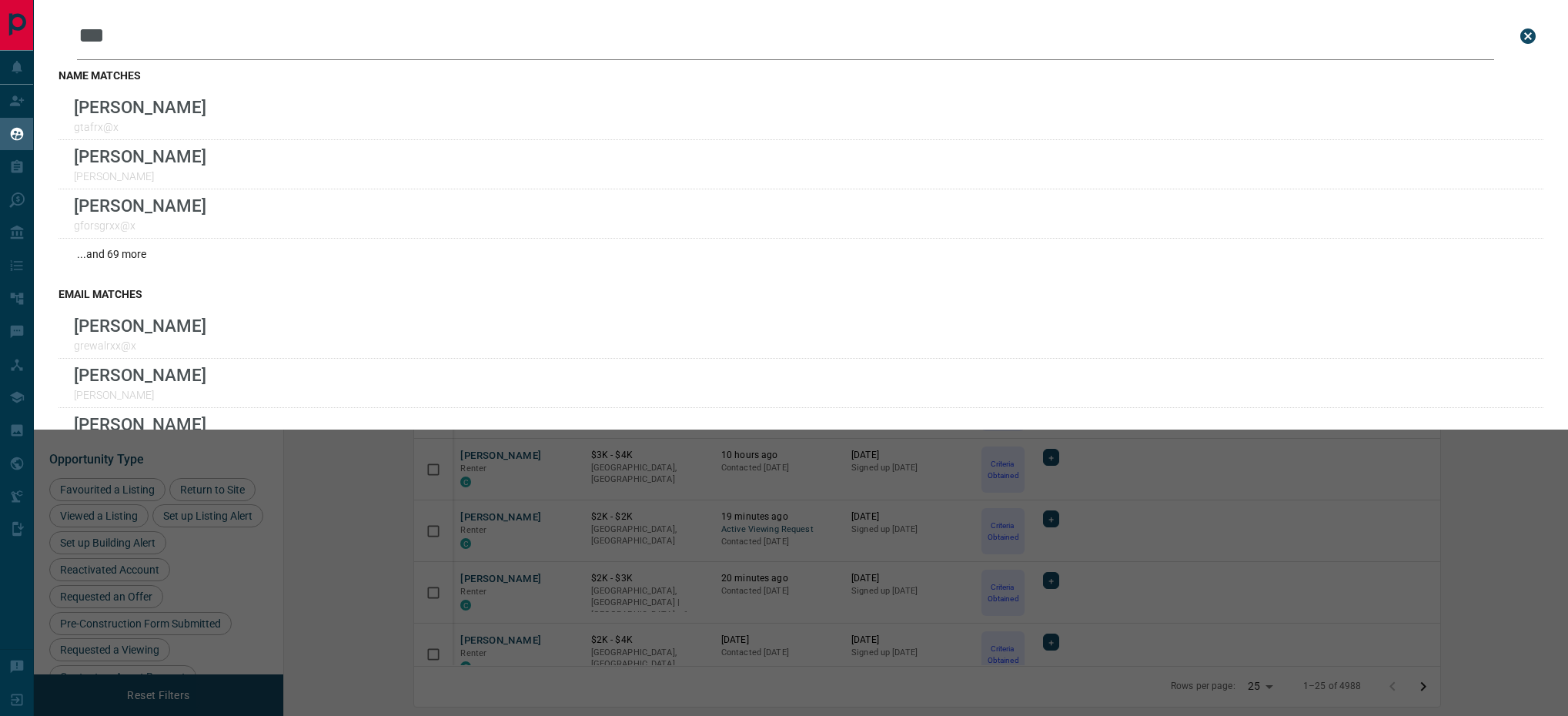
type input "****"
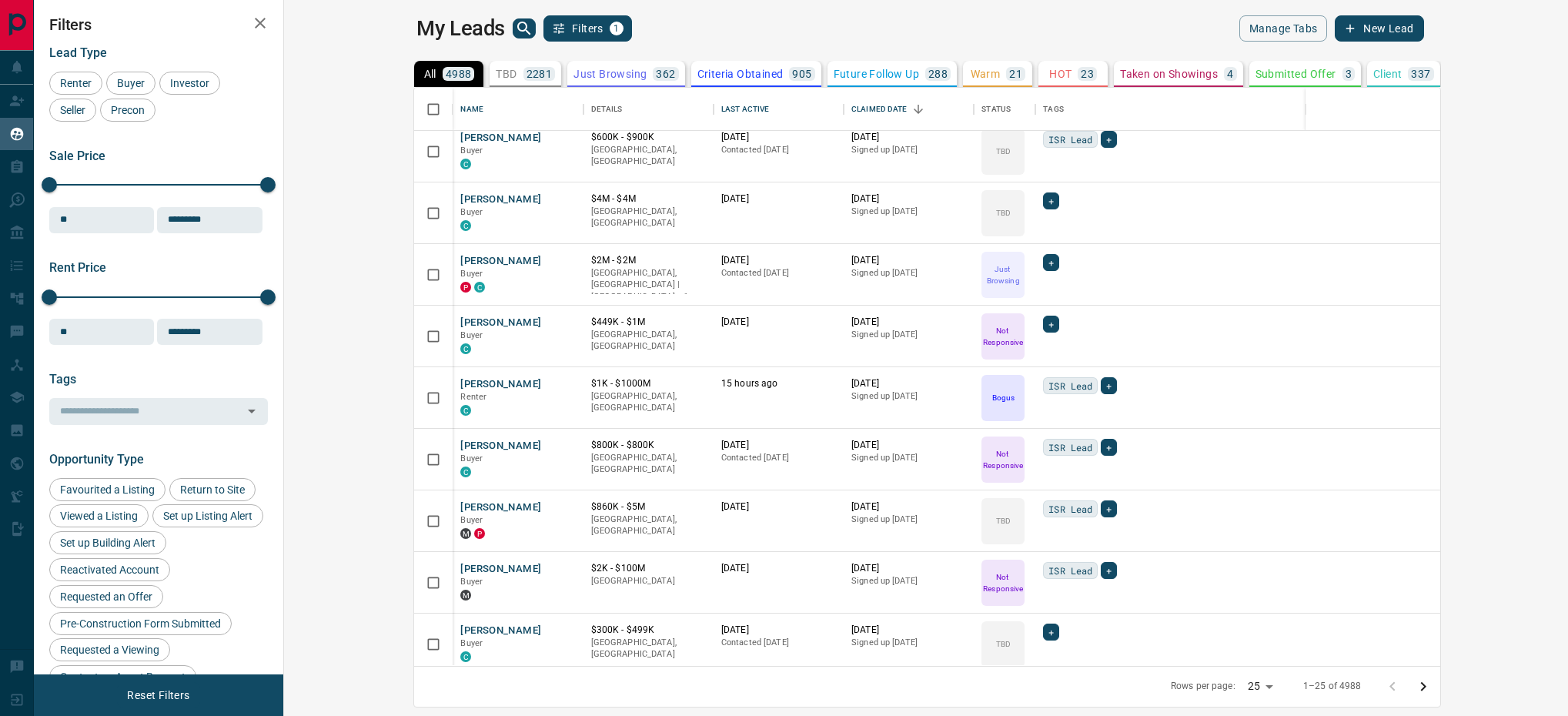
scroll to position [1021, 0]
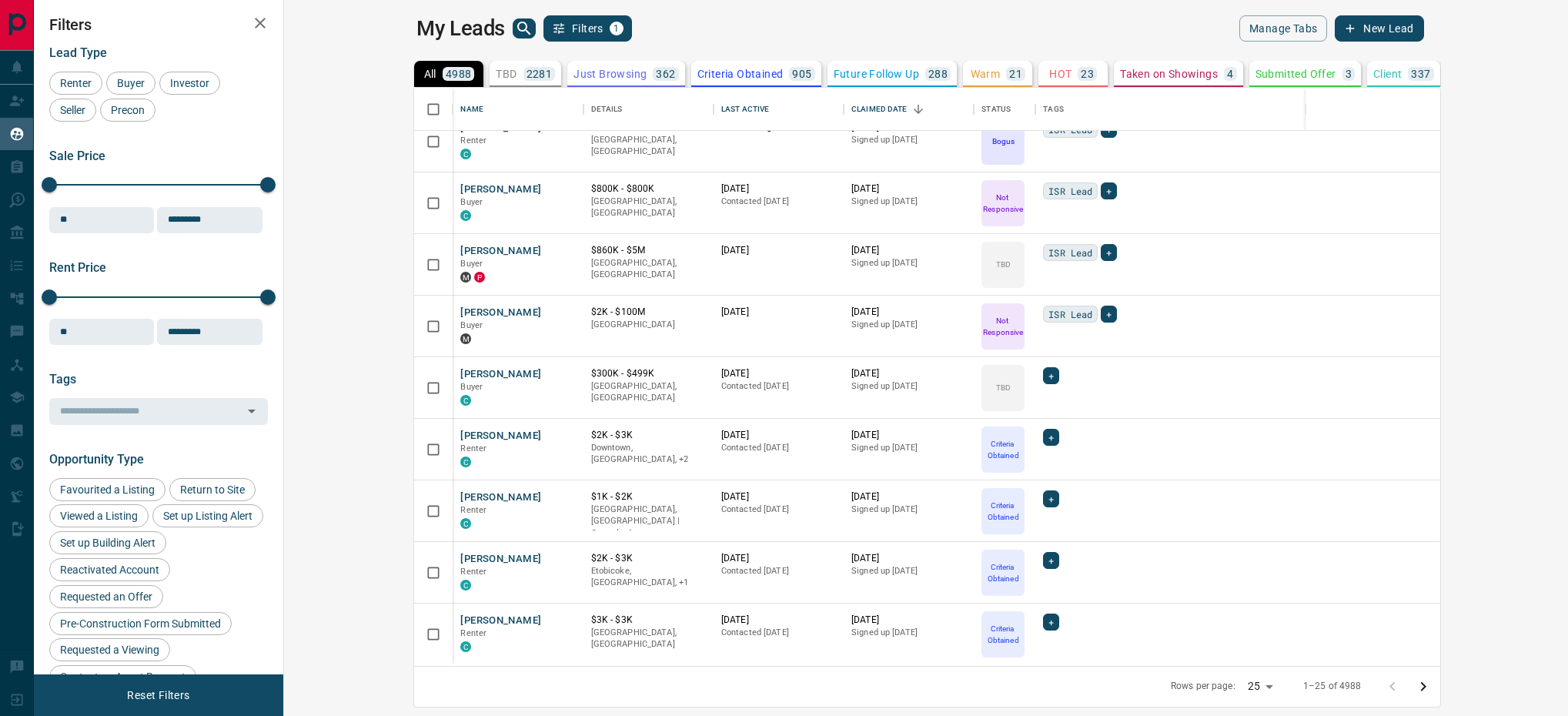
drag, startPoint x: 1547, startPoint y: 681, endPoint x: 975, endPoint y: 360, distance: 655.9
click at [1432, 681] on icon "Go to next page" at bounding box center [1423, 686] width 19 height 19
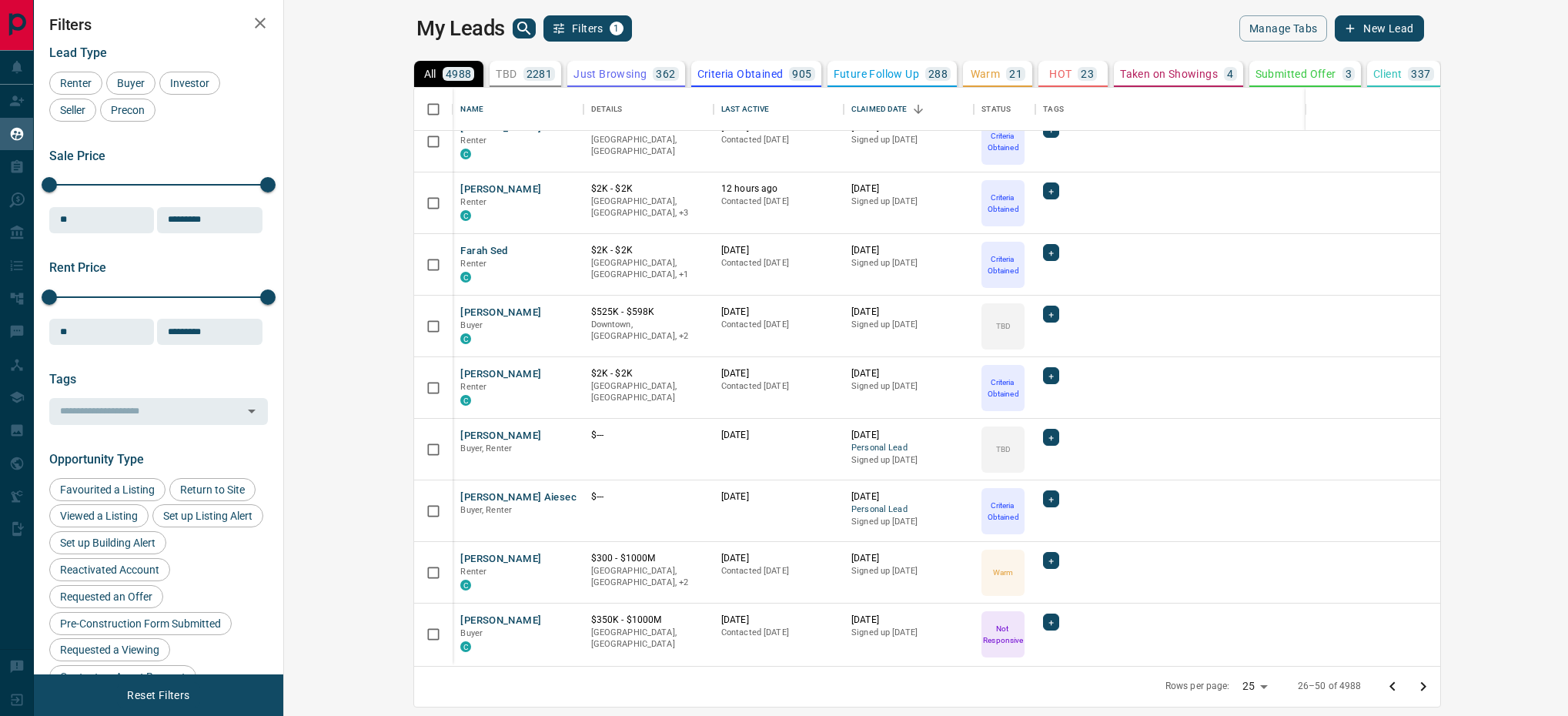
click at [1432, 686] on icon "Go to next page" at bounding box center [1423, 686] width 19 height 19
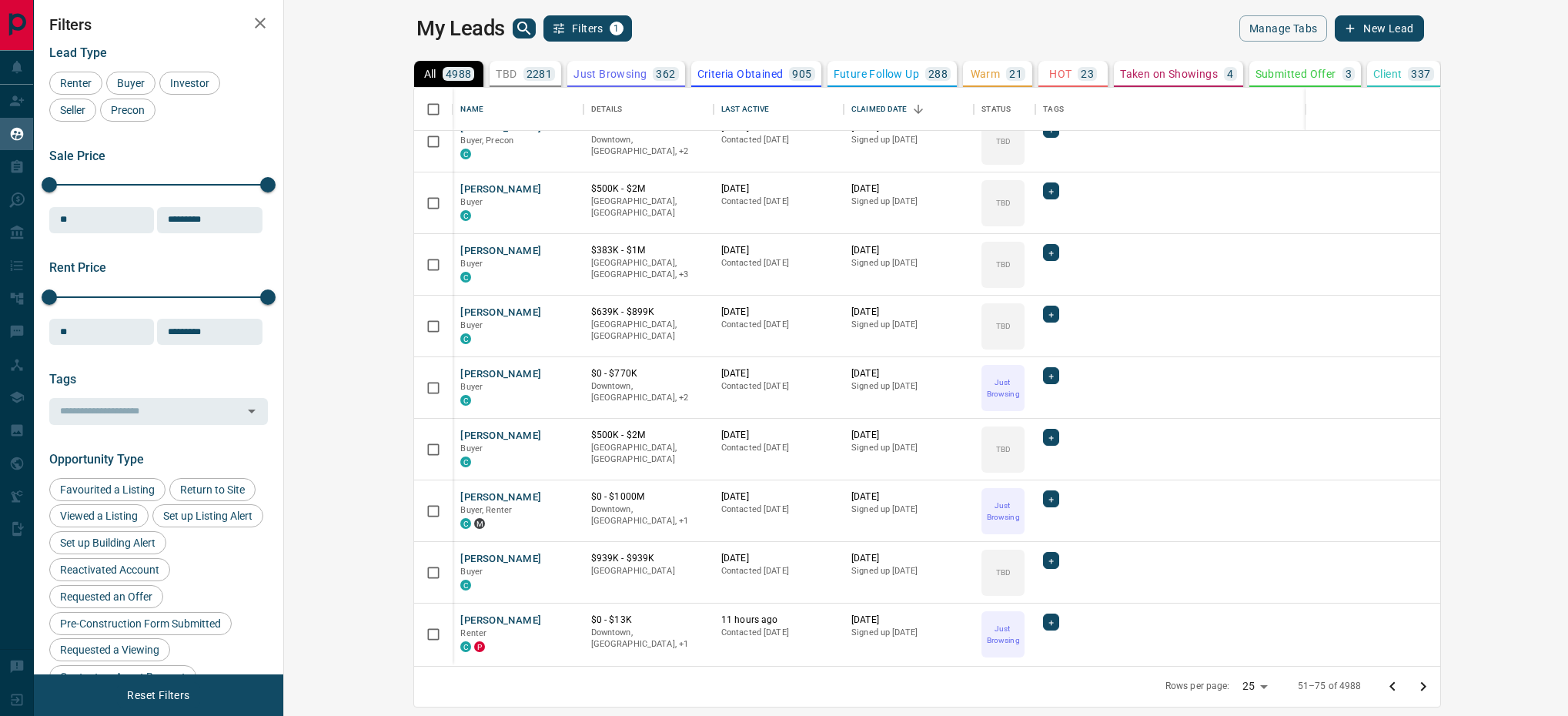
click at [1432, 684] on icon "Go to next page" at bounding box center [1423, 686] width 19 height 19
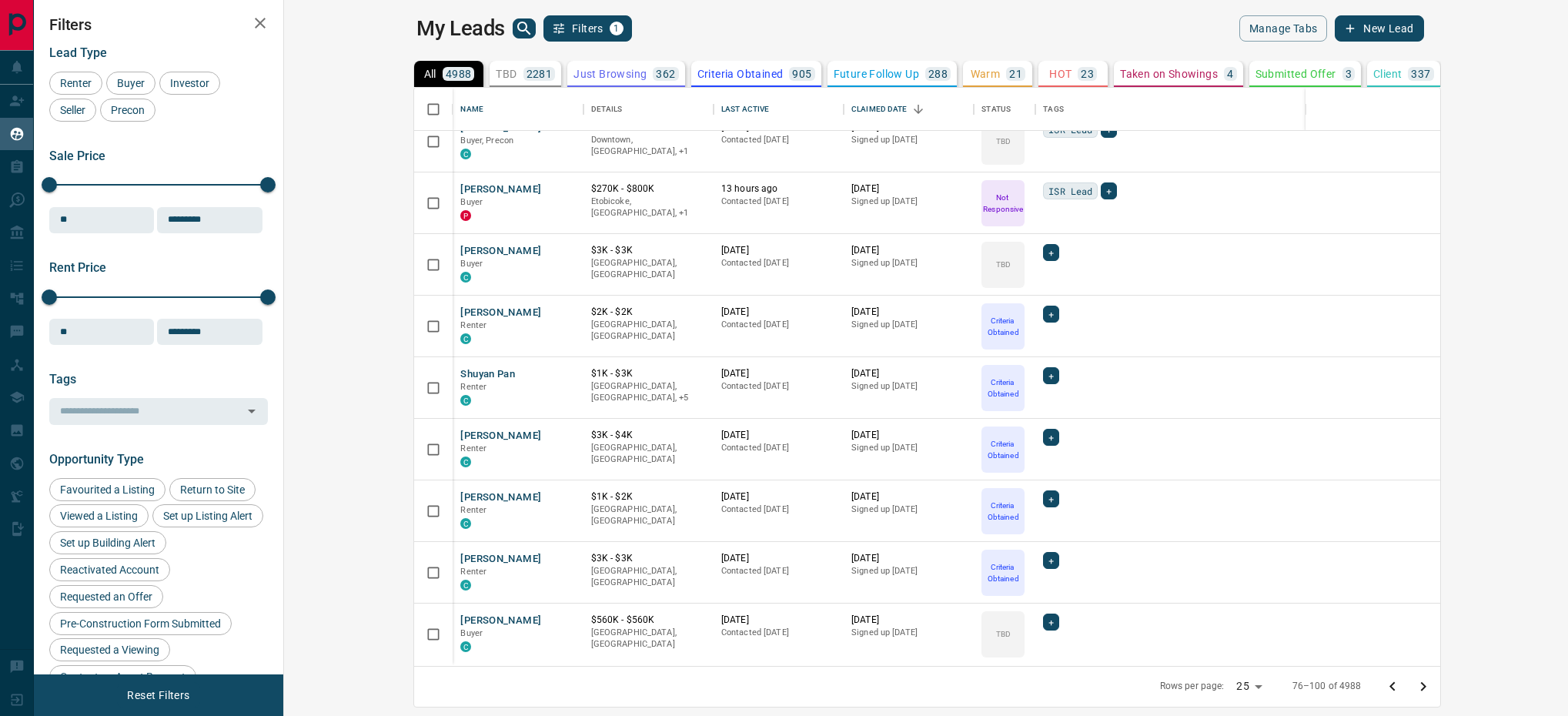
drag, startPoint x: 1550, startPoint y: 689, endPoint x: 952, endPoint y: 443, distance: 646.6
click at [1432, 689] on icon "Go to next page" at bounding box center [1423, 686] width 19 height 19
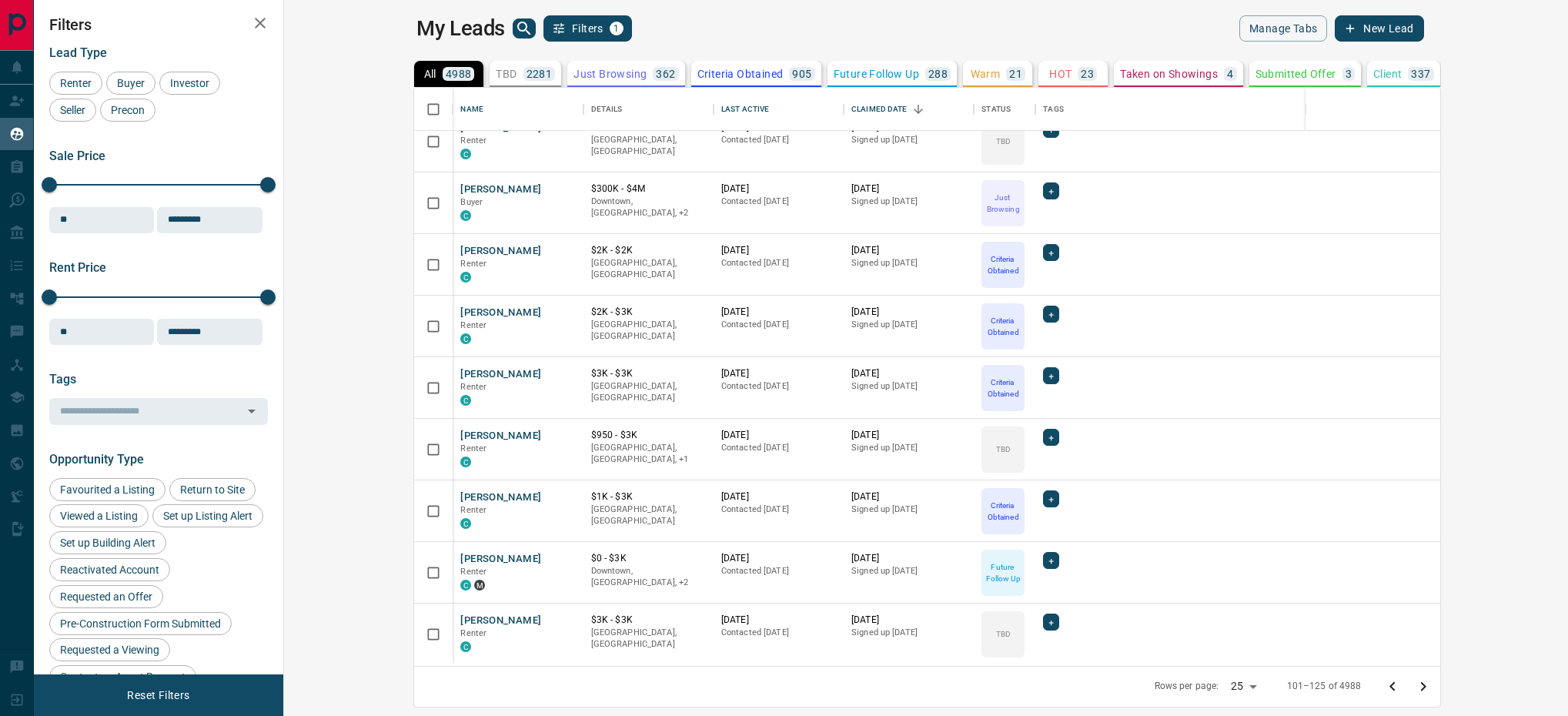
click at [1432, 681] on icon "Go to next page" at bounding box center [1423, 686] width 19 height 19
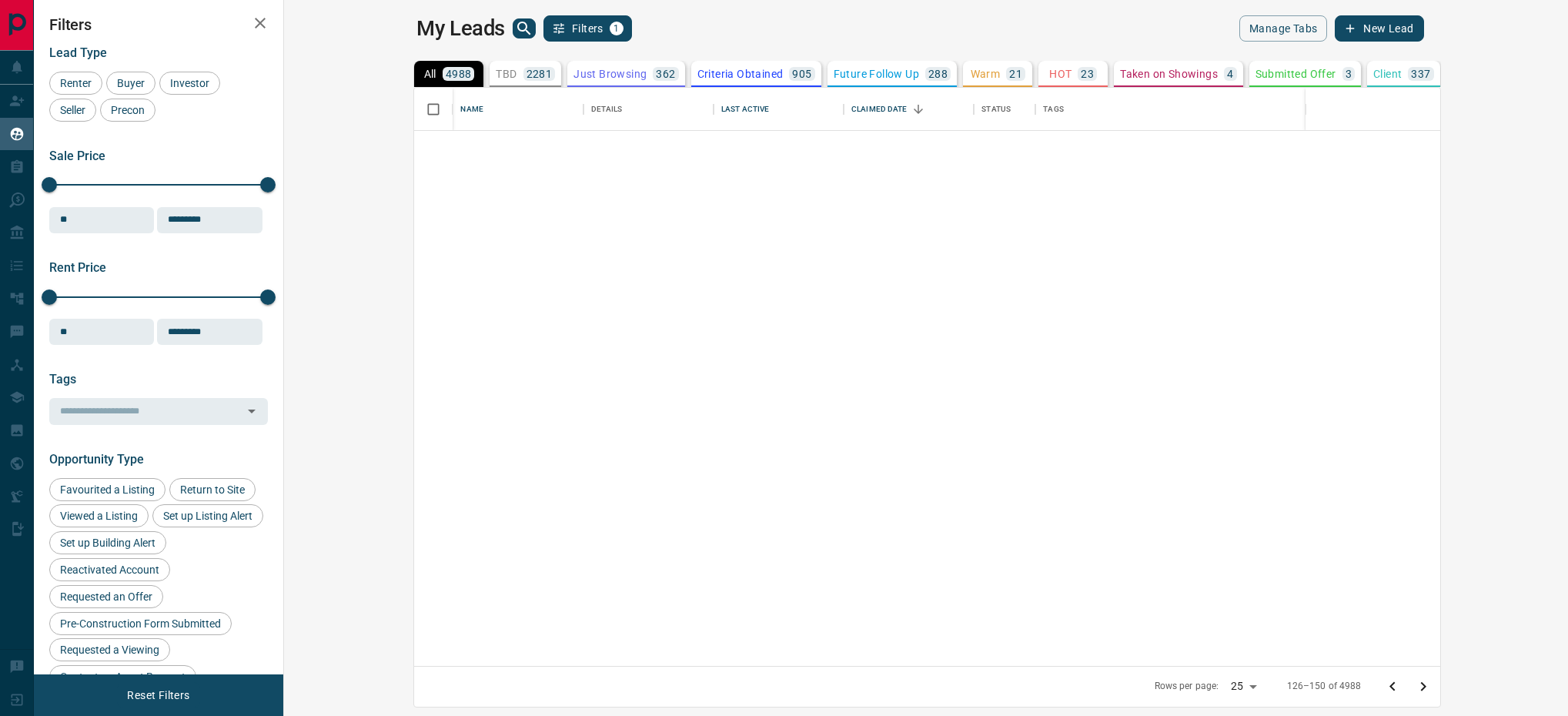
scroll to position [0, 0]
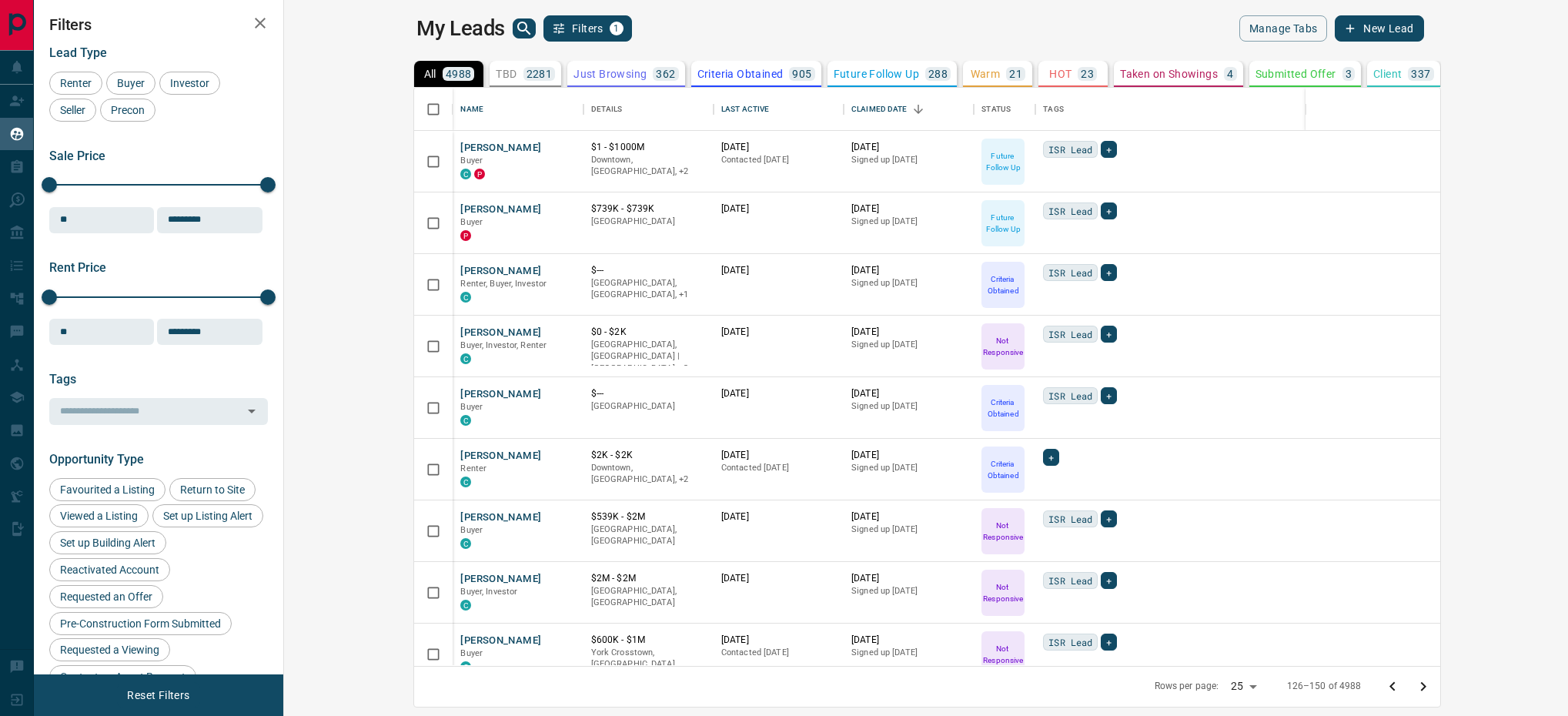
click at [1402, 685] on icon "Go to previous page" at bounding box center [1392, 686] width 19 height 19
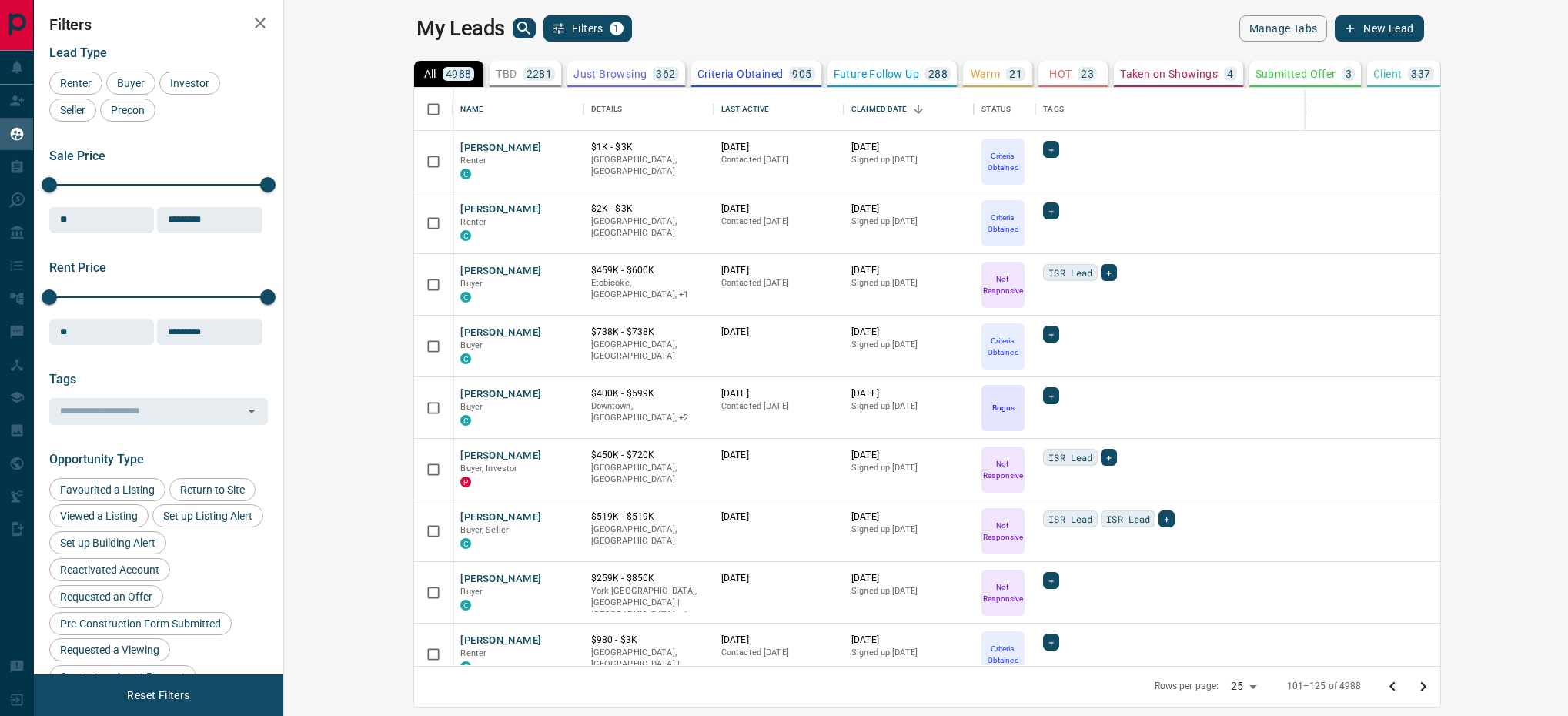
click at [1402, 685] on icon "Go to previous page" at bounding box center [1392, 686] width 19 height 19
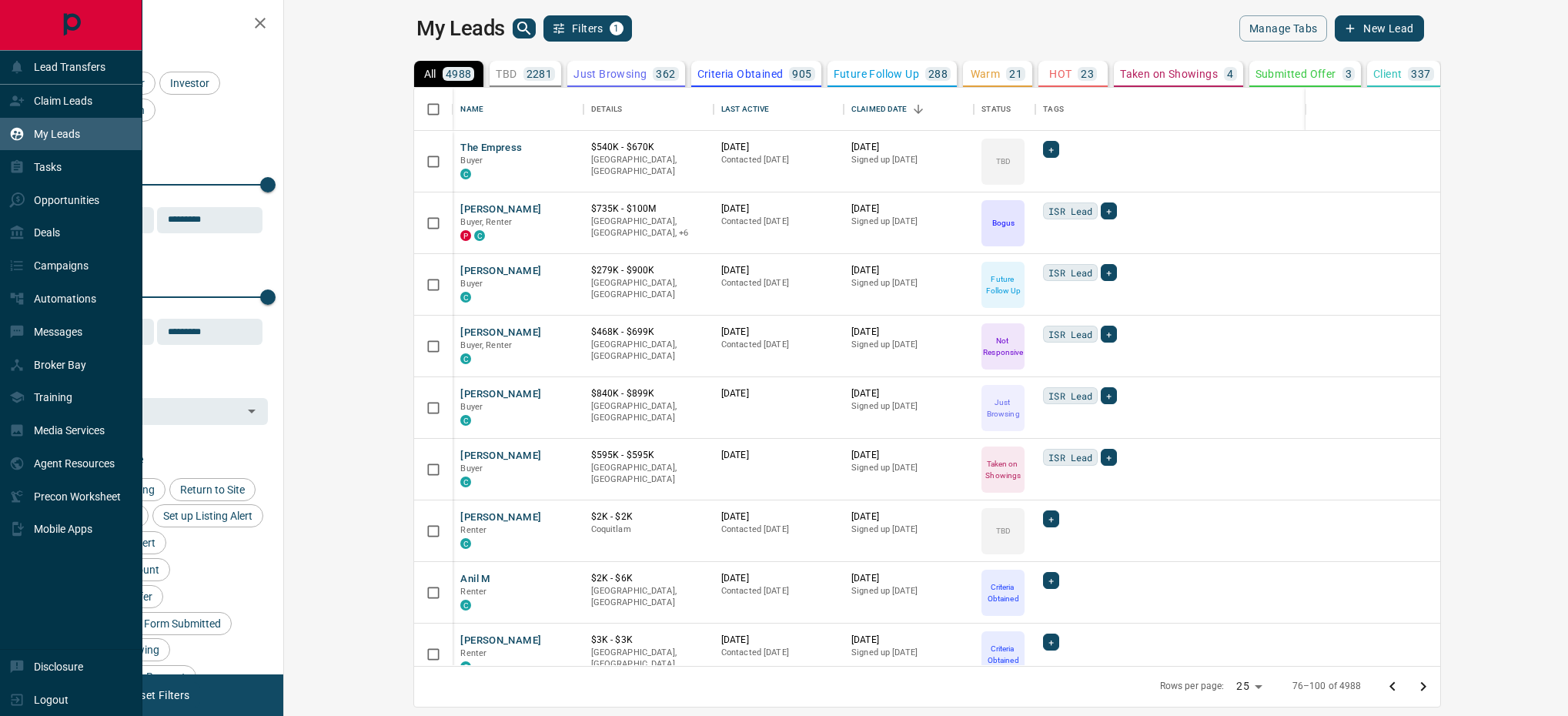
drag, startPoint x: 40, startPoint y: 125, endPoint x: 441, endPoint y: 176, distance: 404.2
click at [40, 125] on div "My Leads" at bounding box center [44, 135] width 71 height 25
click at [53, 97] on p "Claim Leads" at bounding box center [63, 100] width 58 height 13
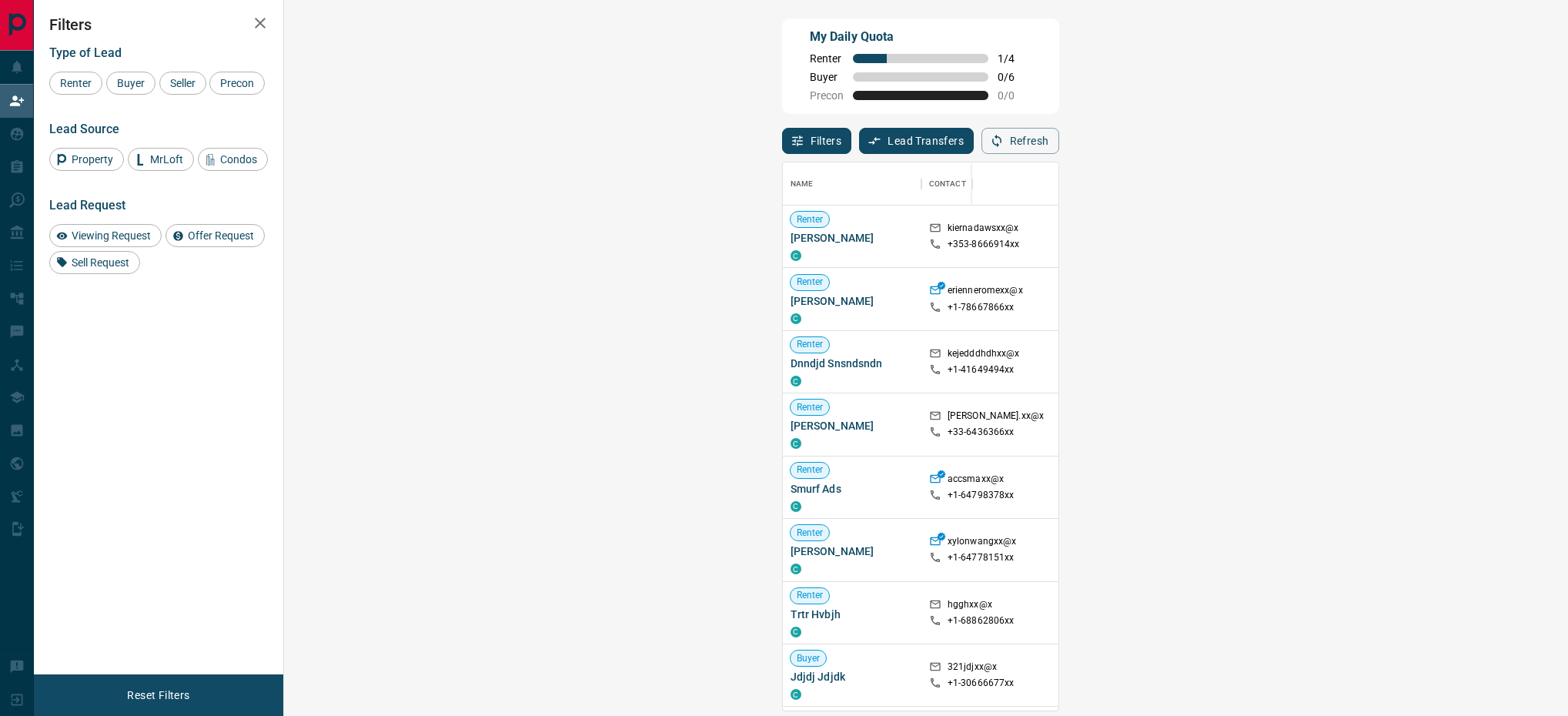
scroll to position [529, 1231]
click at [1059, 144] on button "Refresh" at bounding box center [1021, 140] width 78 height 26
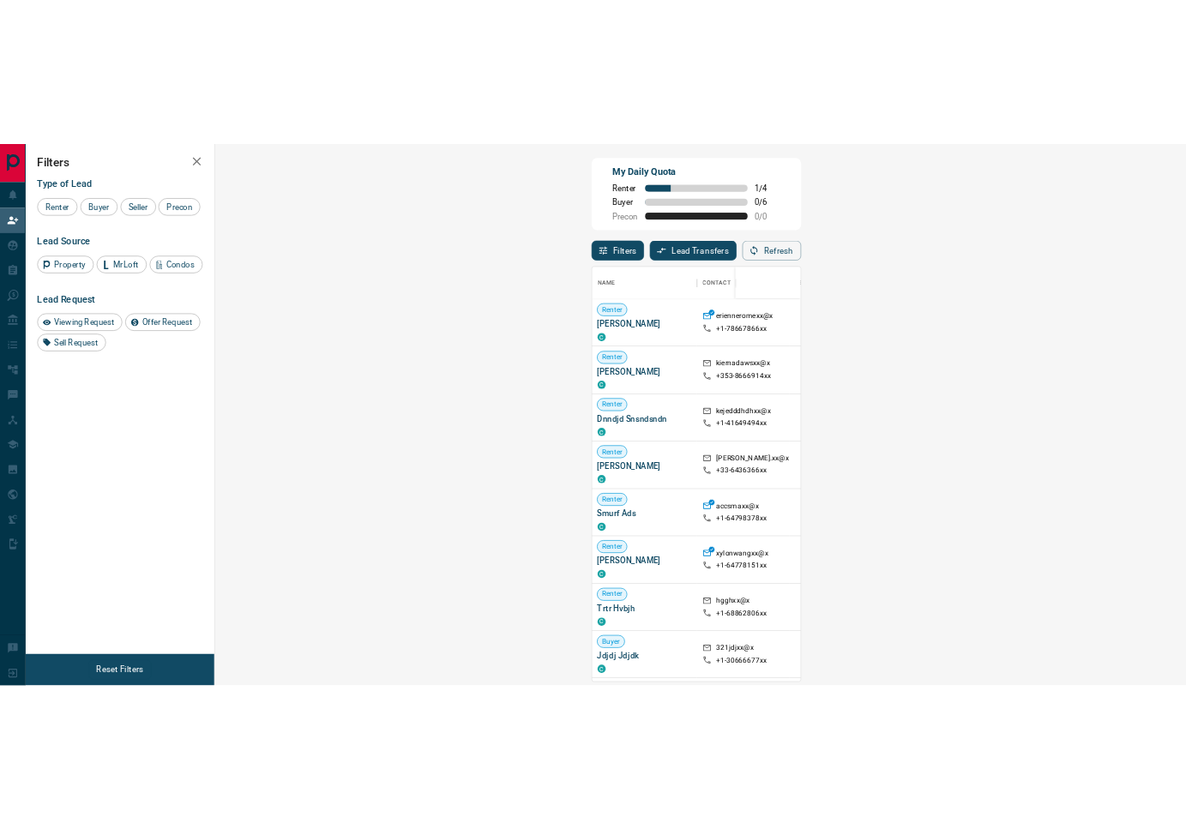
scroll to position [616, 811]
